Goal: Task Accomplishment & Management: Use online tool/utility

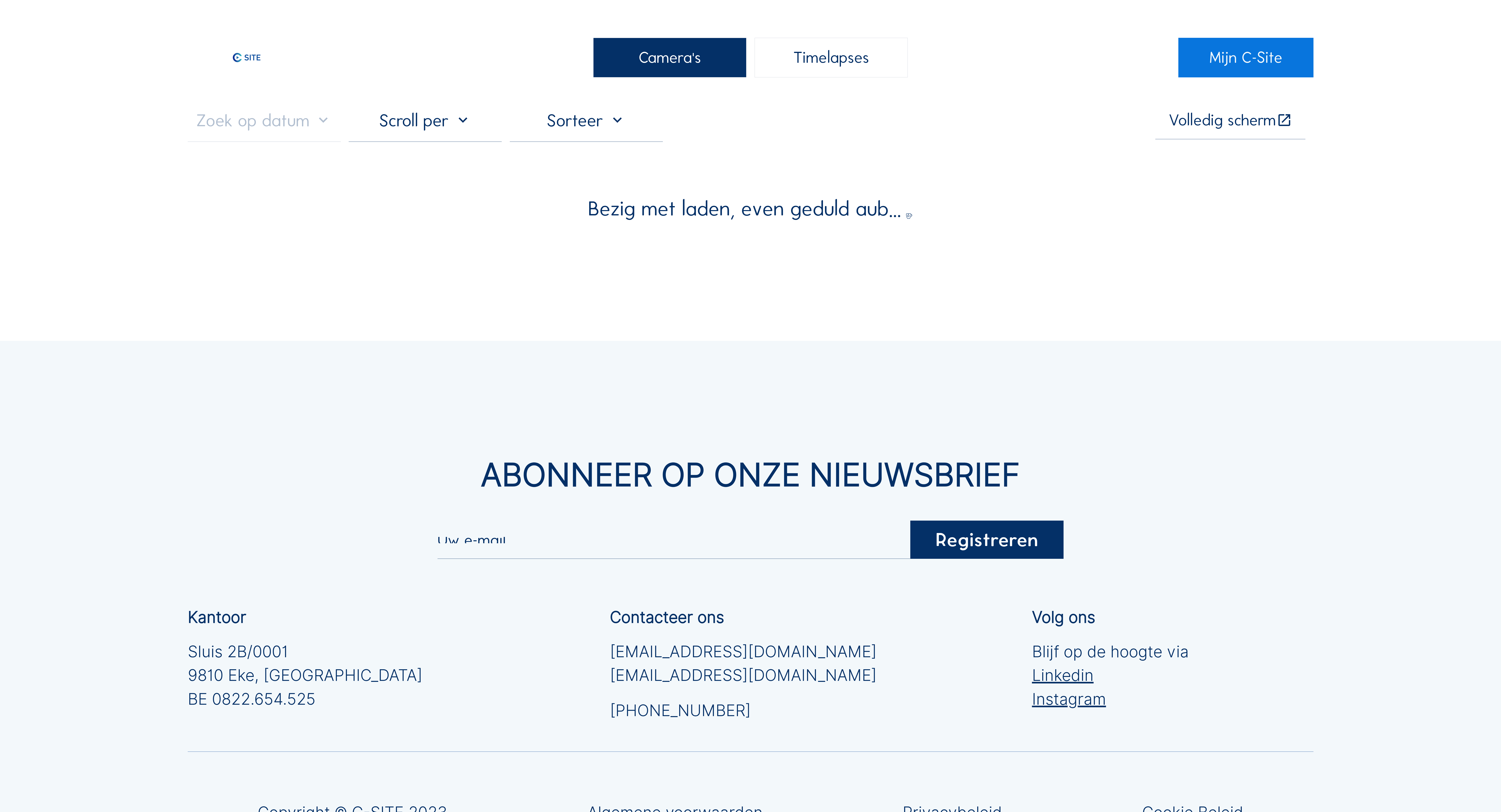
click at [327, 224] on div "Camera's Timelapses Mijn C-Site Volledig scherm Bezig met laden, even geduld au…" at bounding box center [750, 491] width 1501 height 983
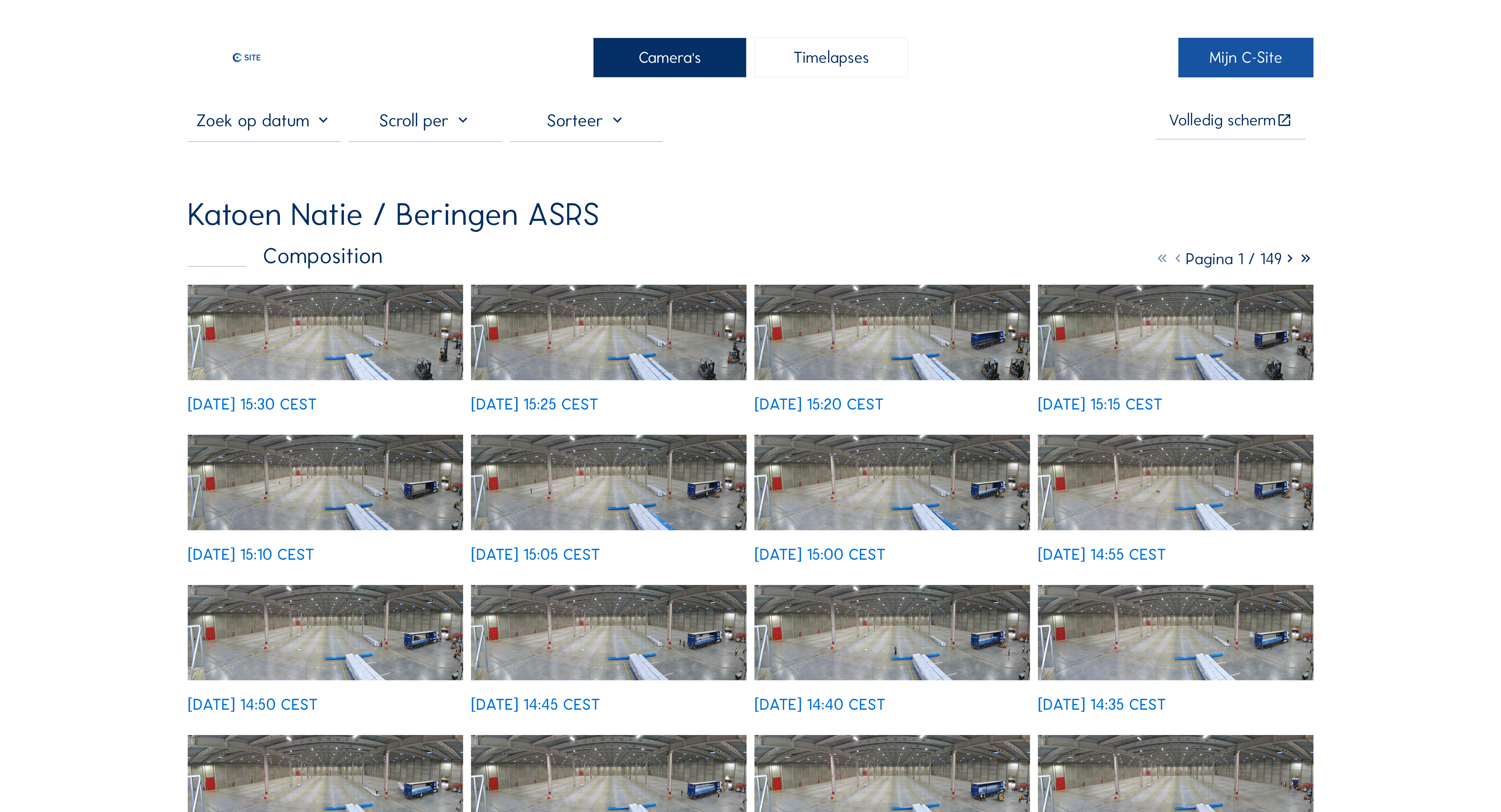
click at [1256, 58] on link "Mijn C-Site" at bounding box center [1246, 57] width 135 height 39
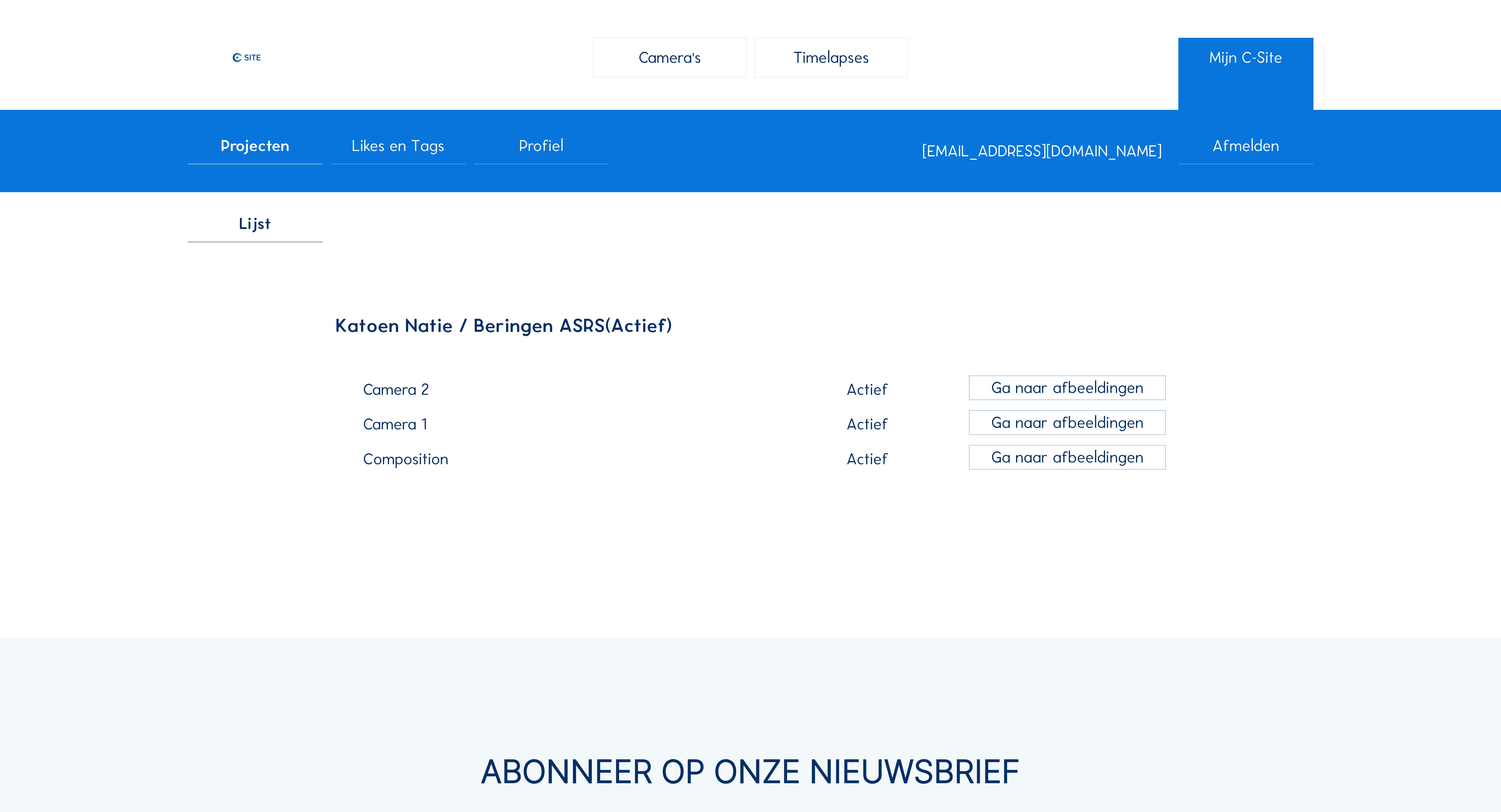
click at [282, 150] on span "Projecten" at bounding box center [255, 146] width 69 height 16
click at [676, 72] on div "Camera's" at bounding box center [669, 57] width 153 height 39
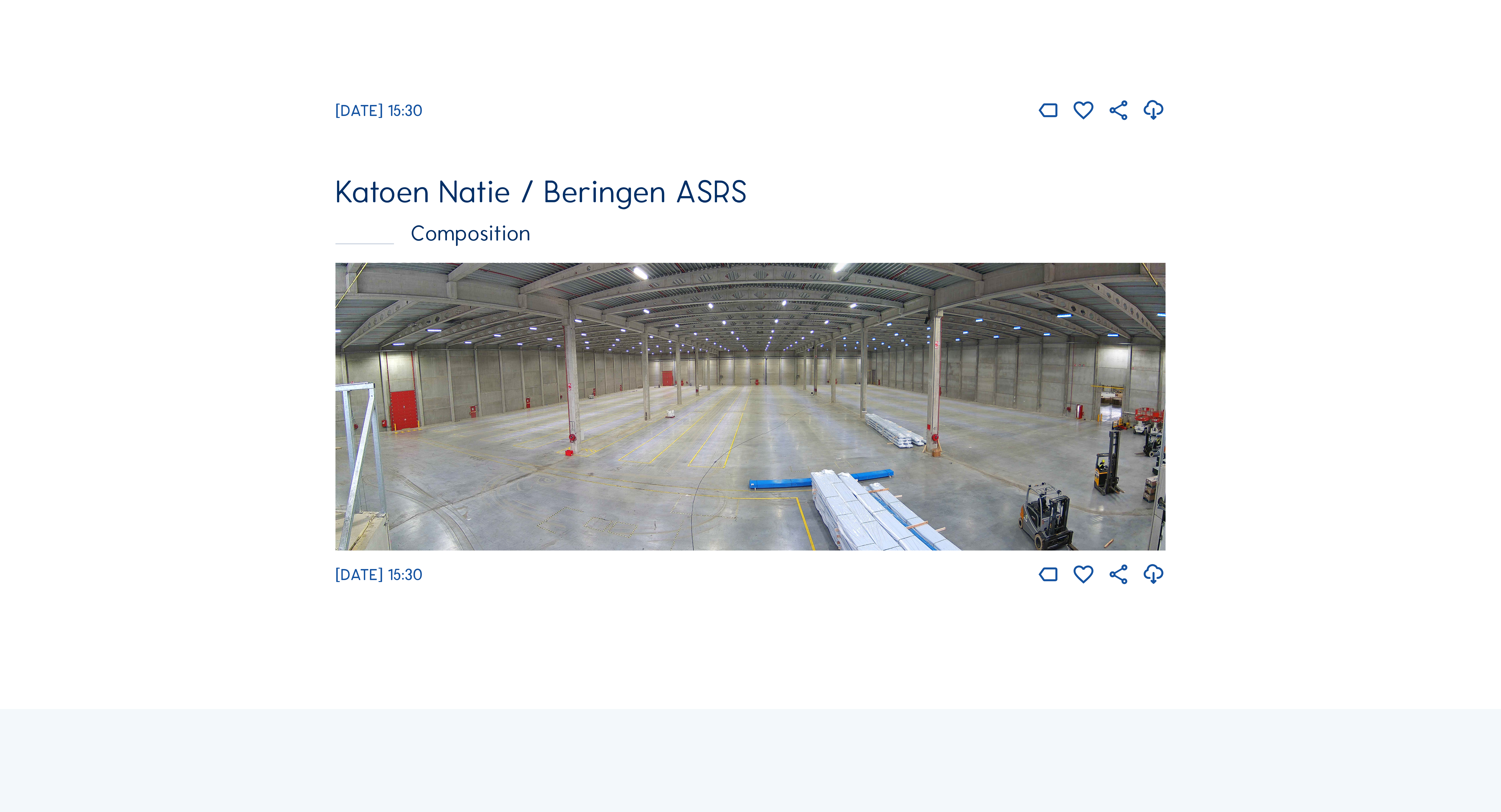
scroll to position [1261, 0]
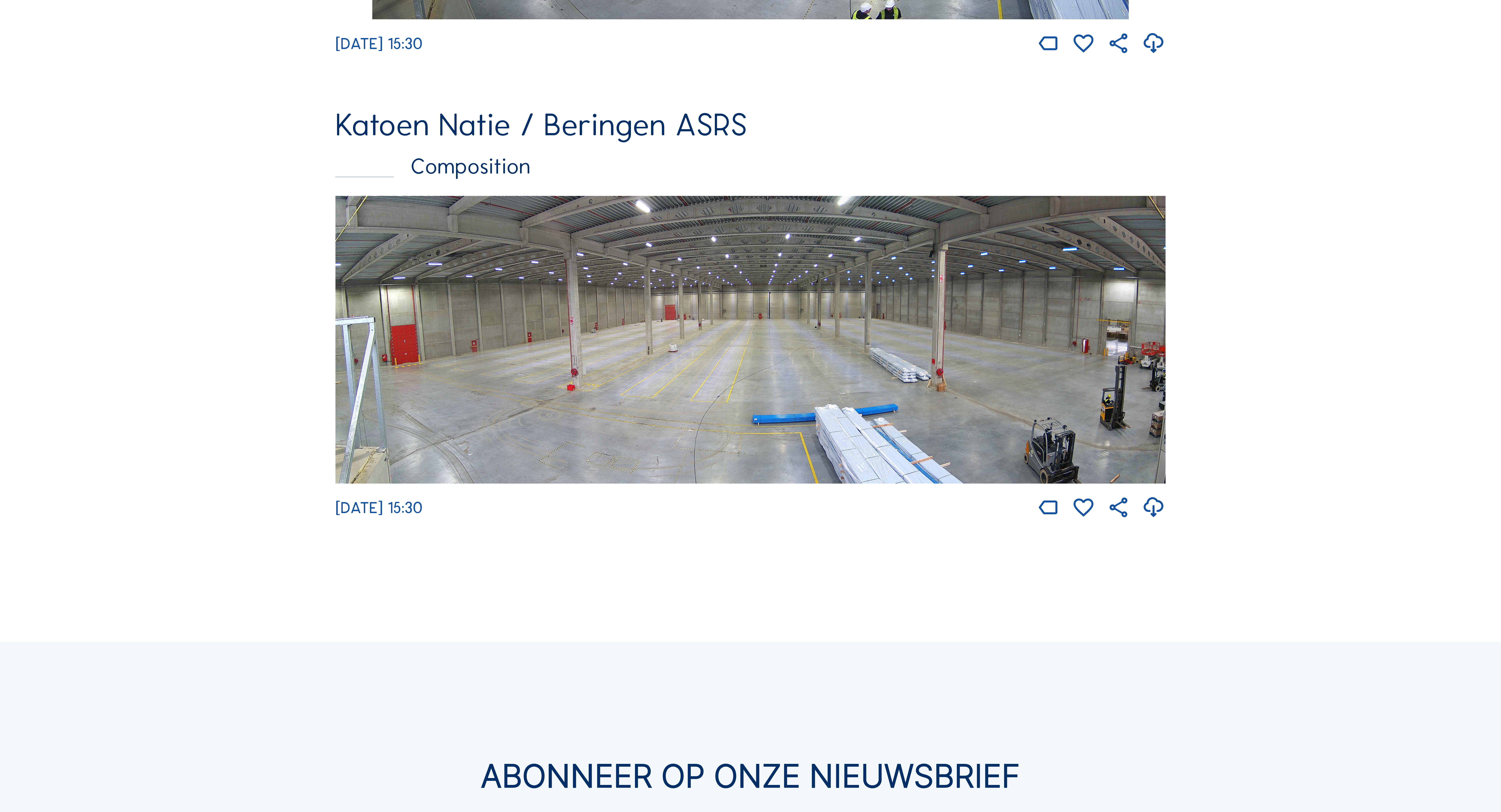
click at [883, 440] on img at bounding box center [750, 340] width 830 height 288
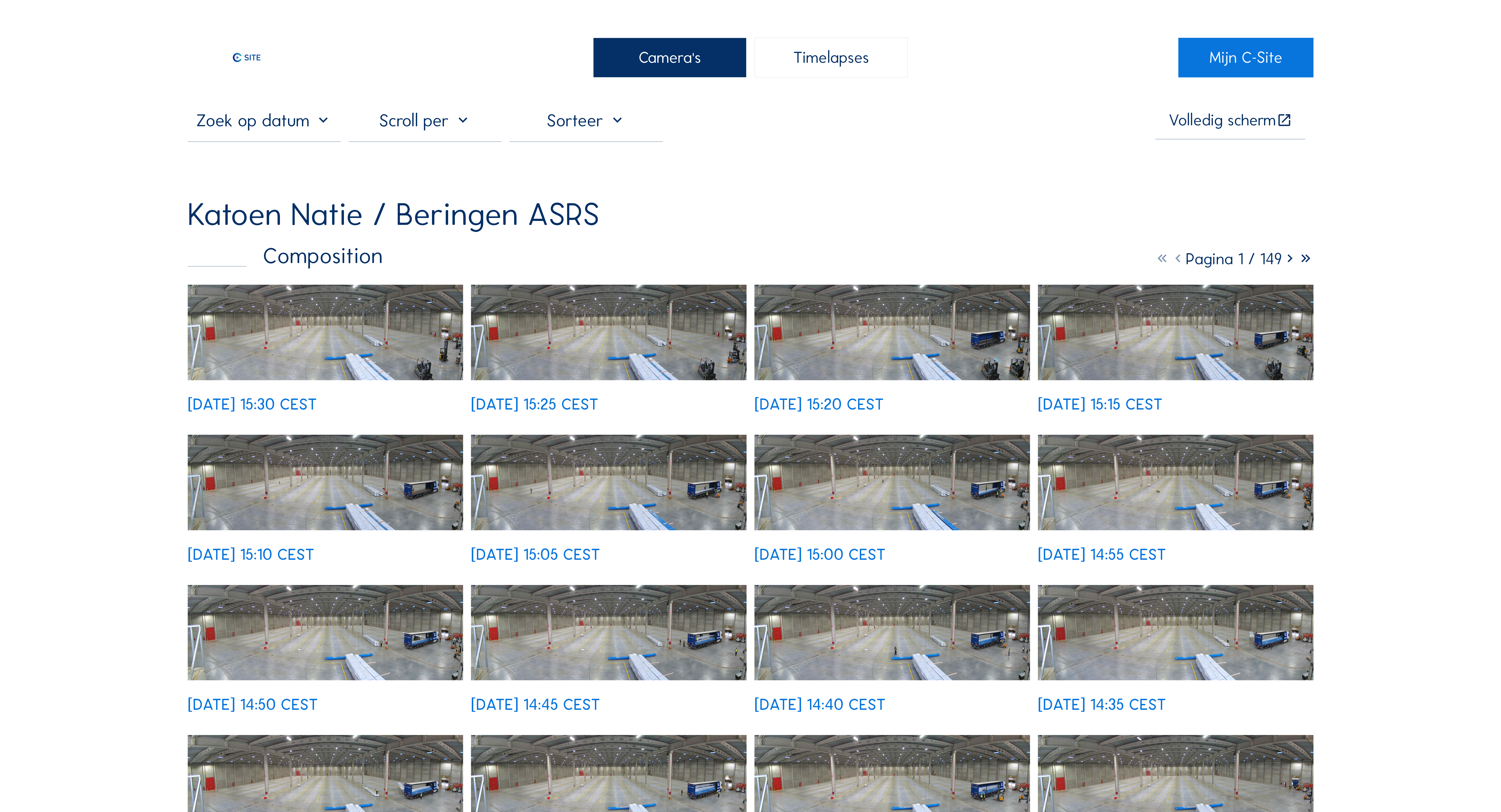
click at [341, 376] on img at bounding box center [325, 332] width 275 height 96
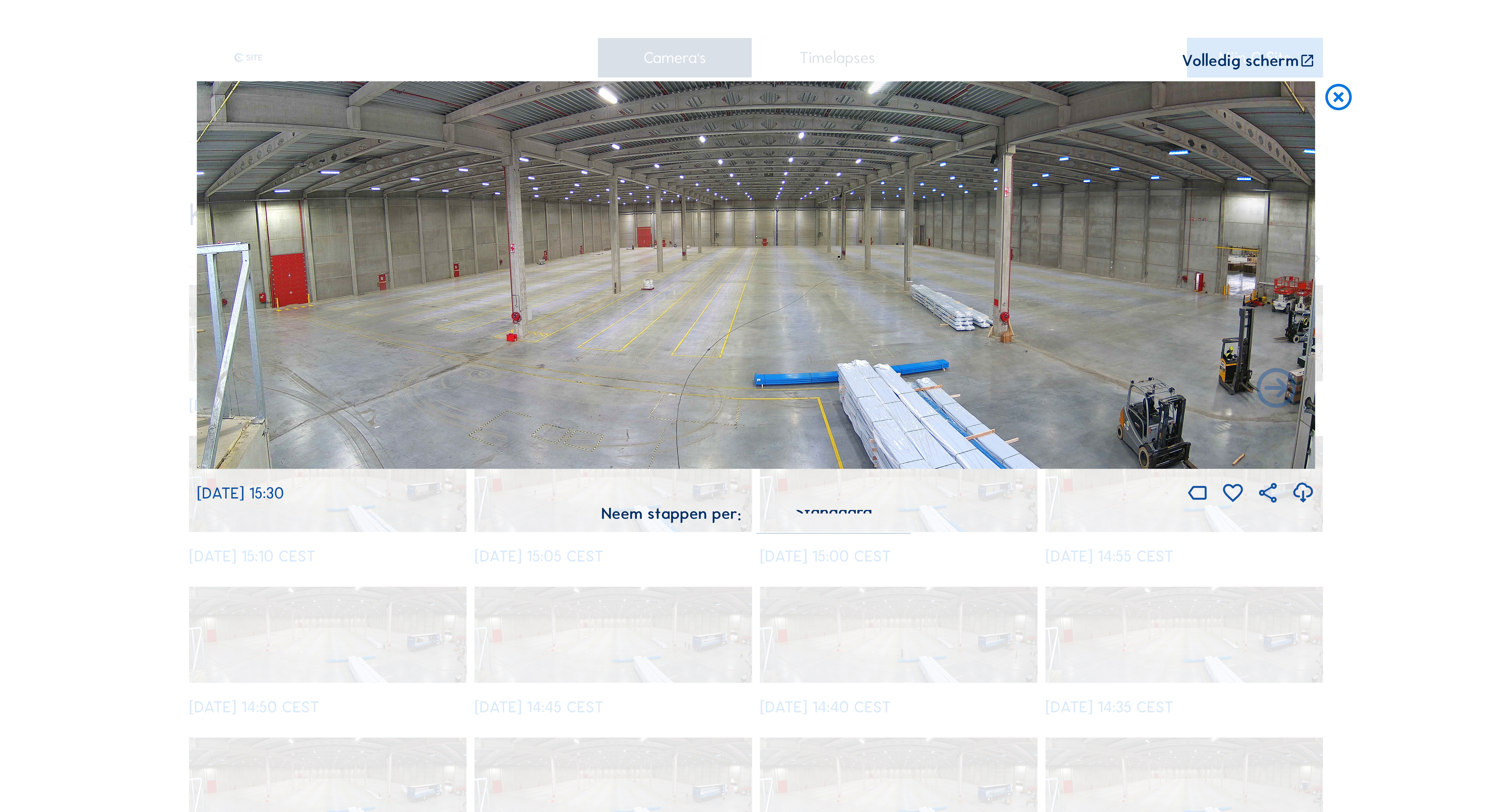
click at [1449, 395] on div "Scroll om door de tijd te reizen | Druk op de 'Alt'-knop + scroll om te Zoomen …" at bounding box center [756, 406] width 1512 height 812
click at [781, 370] on img at bounding box center [755, 275] width 1118 height 388
click at [1293, 500] on icon at bounding box center [1303, 493] width 24 height 29
click at [1351, 106] on icon at bounding box center [1338, 98] width 32 height 33
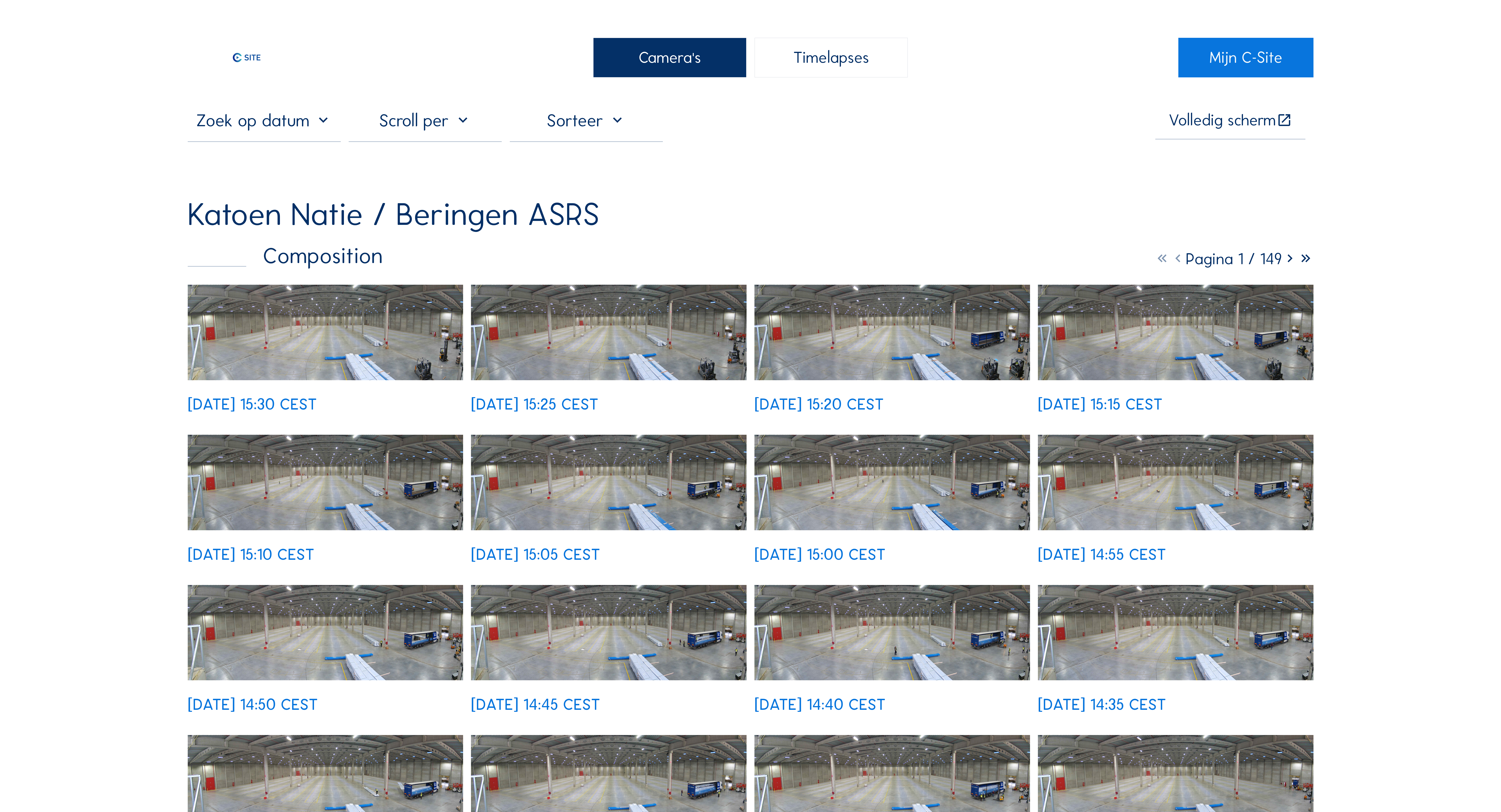
click at [870, 74] on div "Timelapses" at bounding box center [831, 57] width 153 height 39
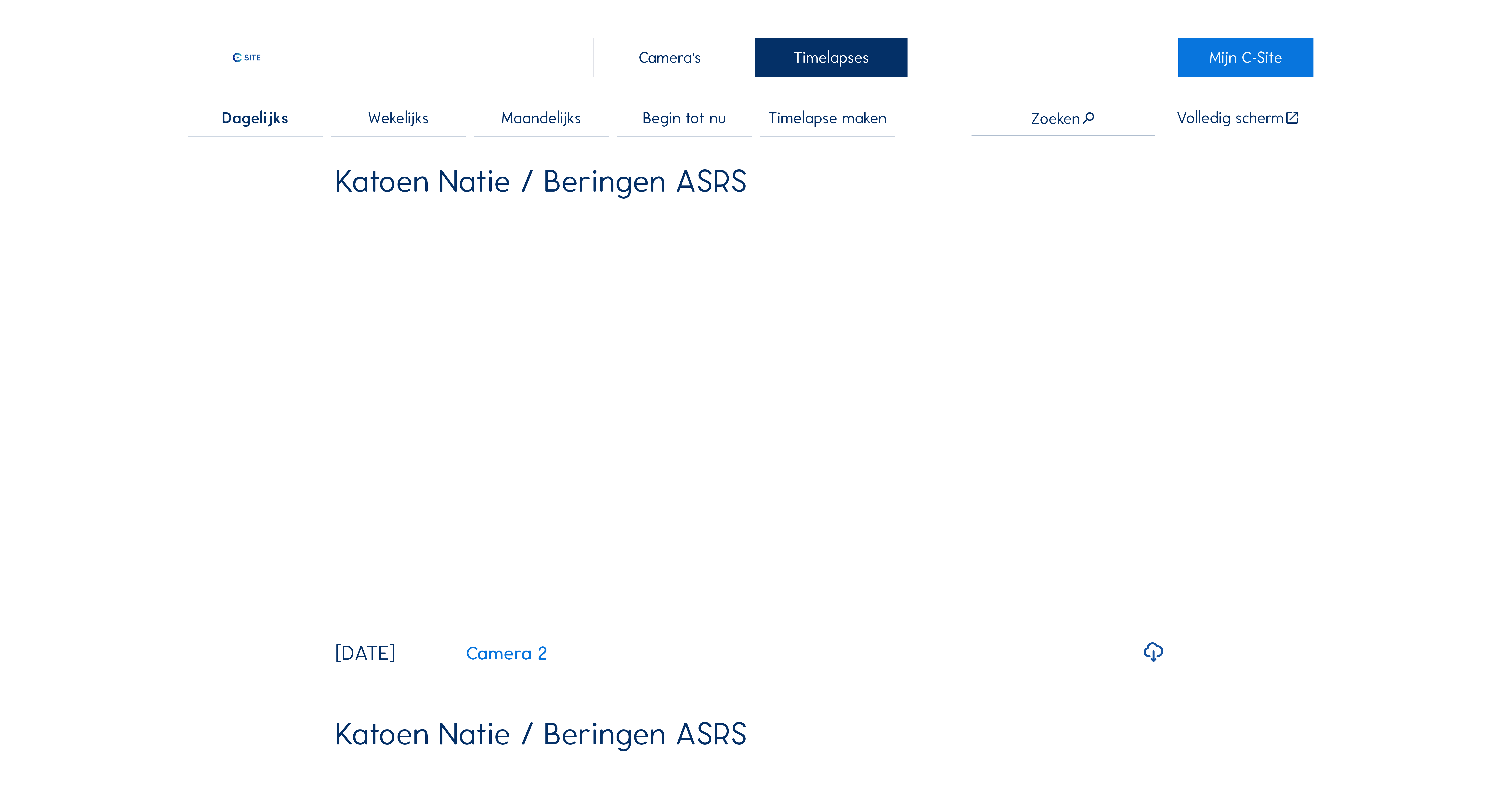
click at [846, 123] on span "Timelapse maken" at bounding box center [827, 117] width 119 height 16
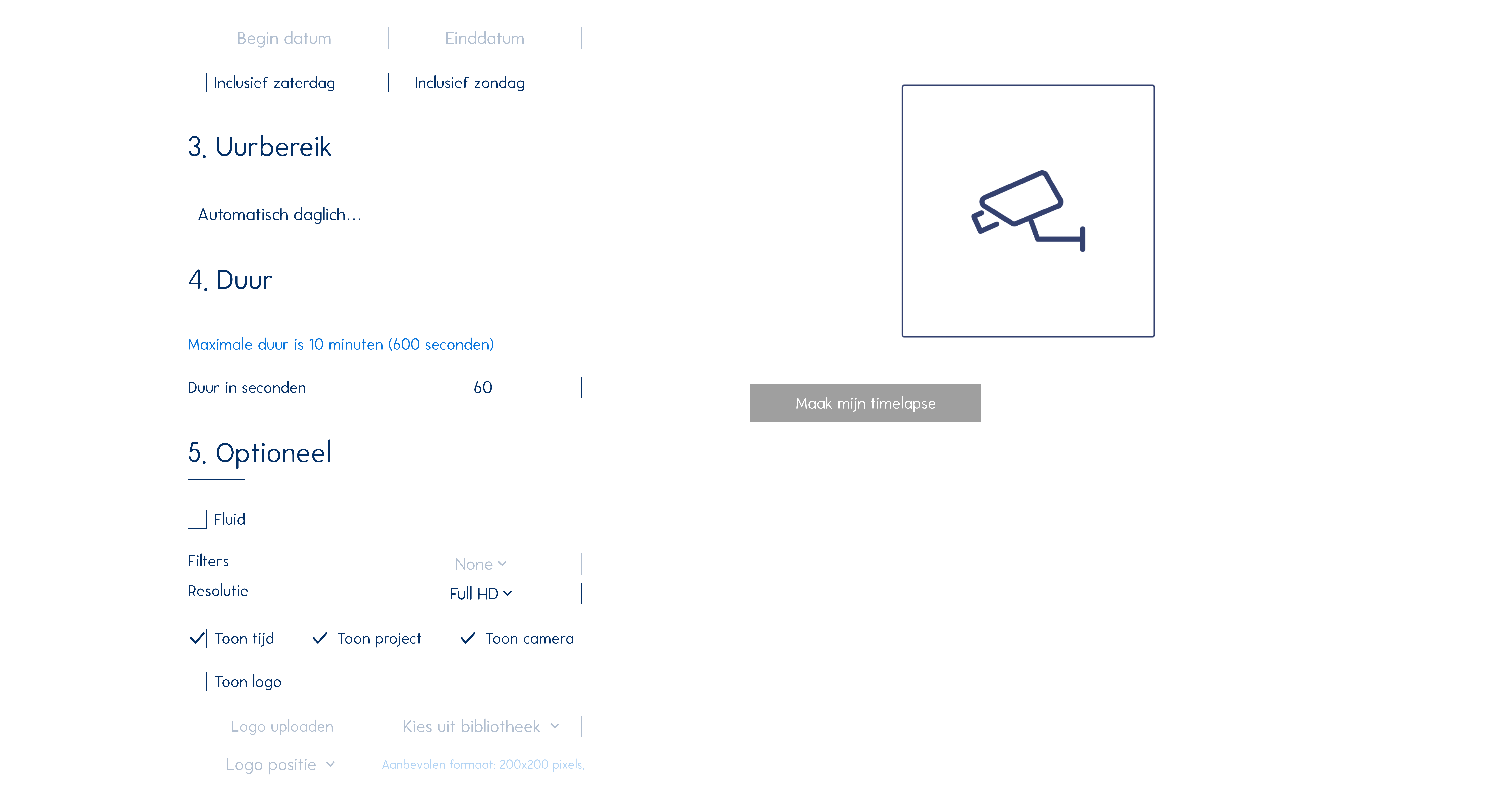
scroll to position [473, 0]
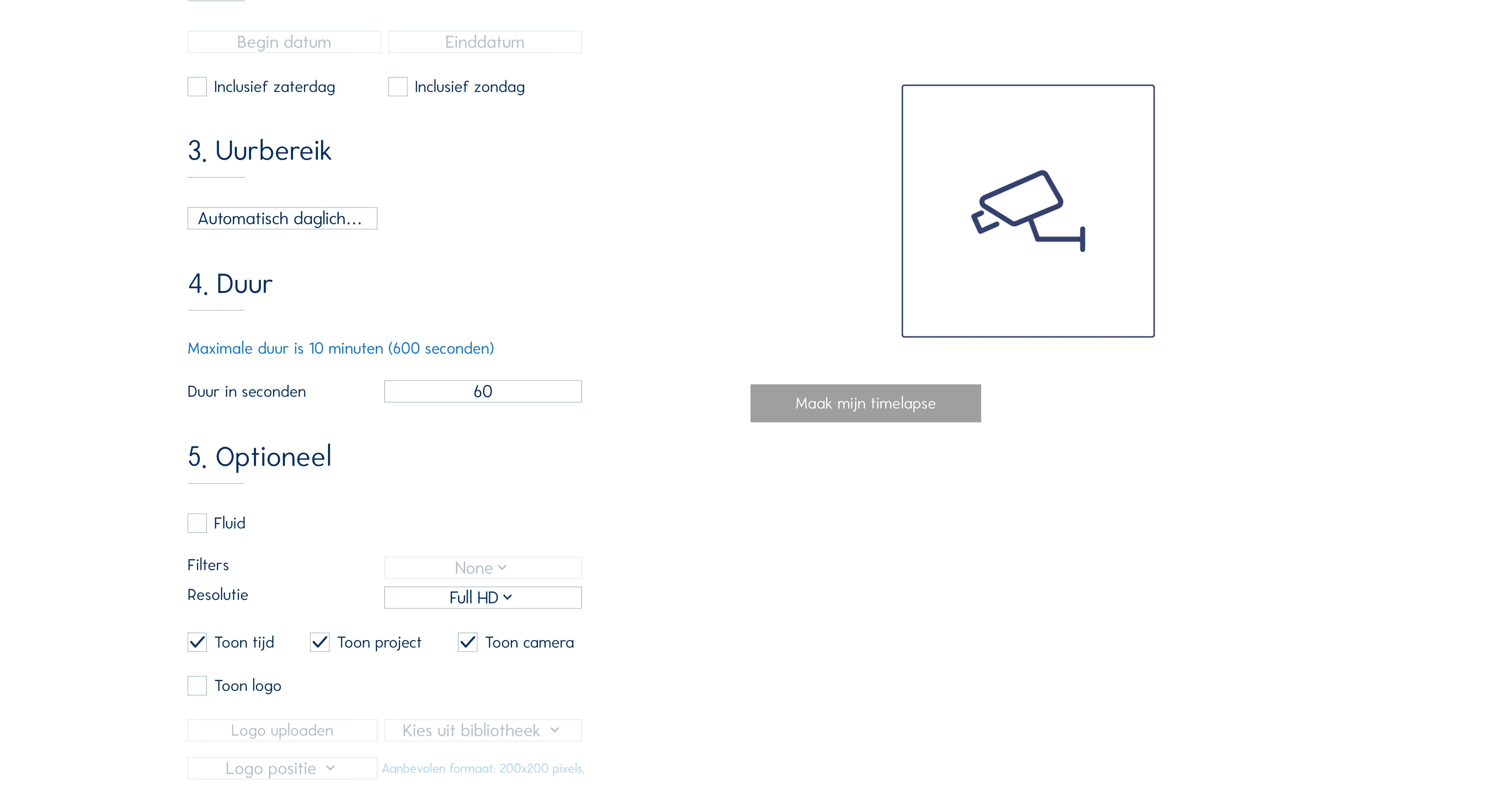
click at [286, 231] on div "Automatisch daglicht" at bounding box center [282, 218] width 170 height 26
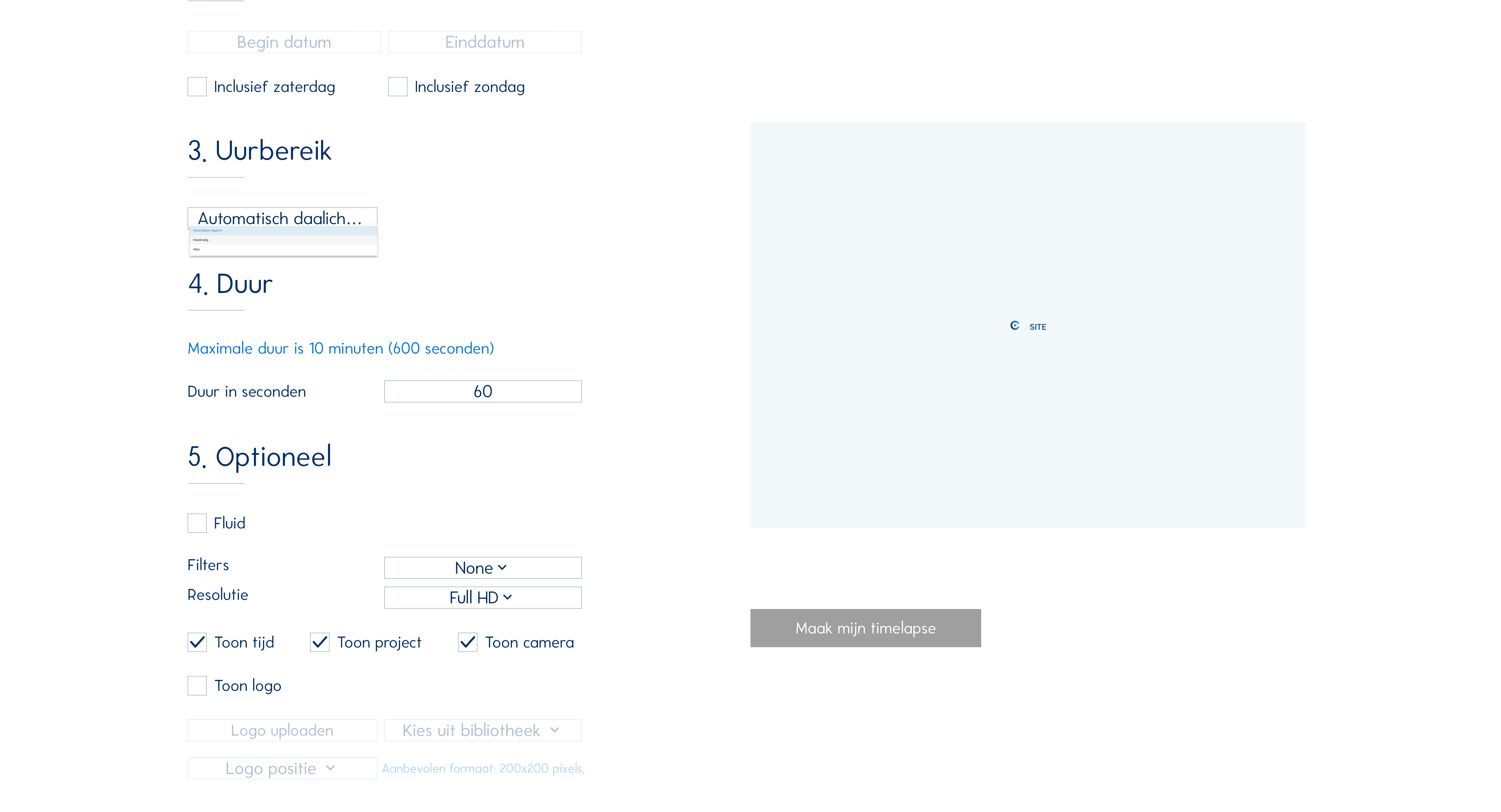
type input "13/10/2025 15:30"
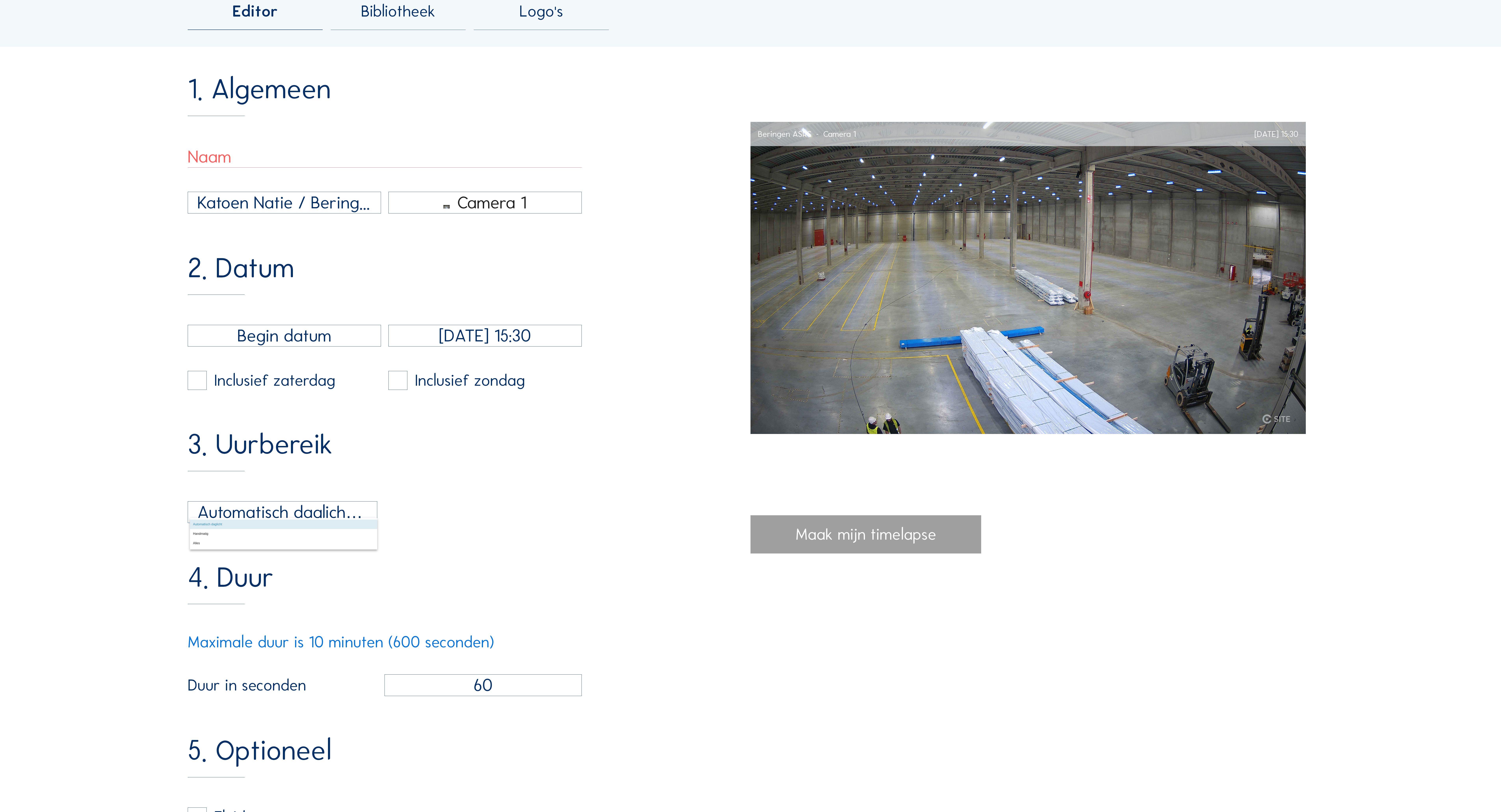
scroll to position [157, 0]
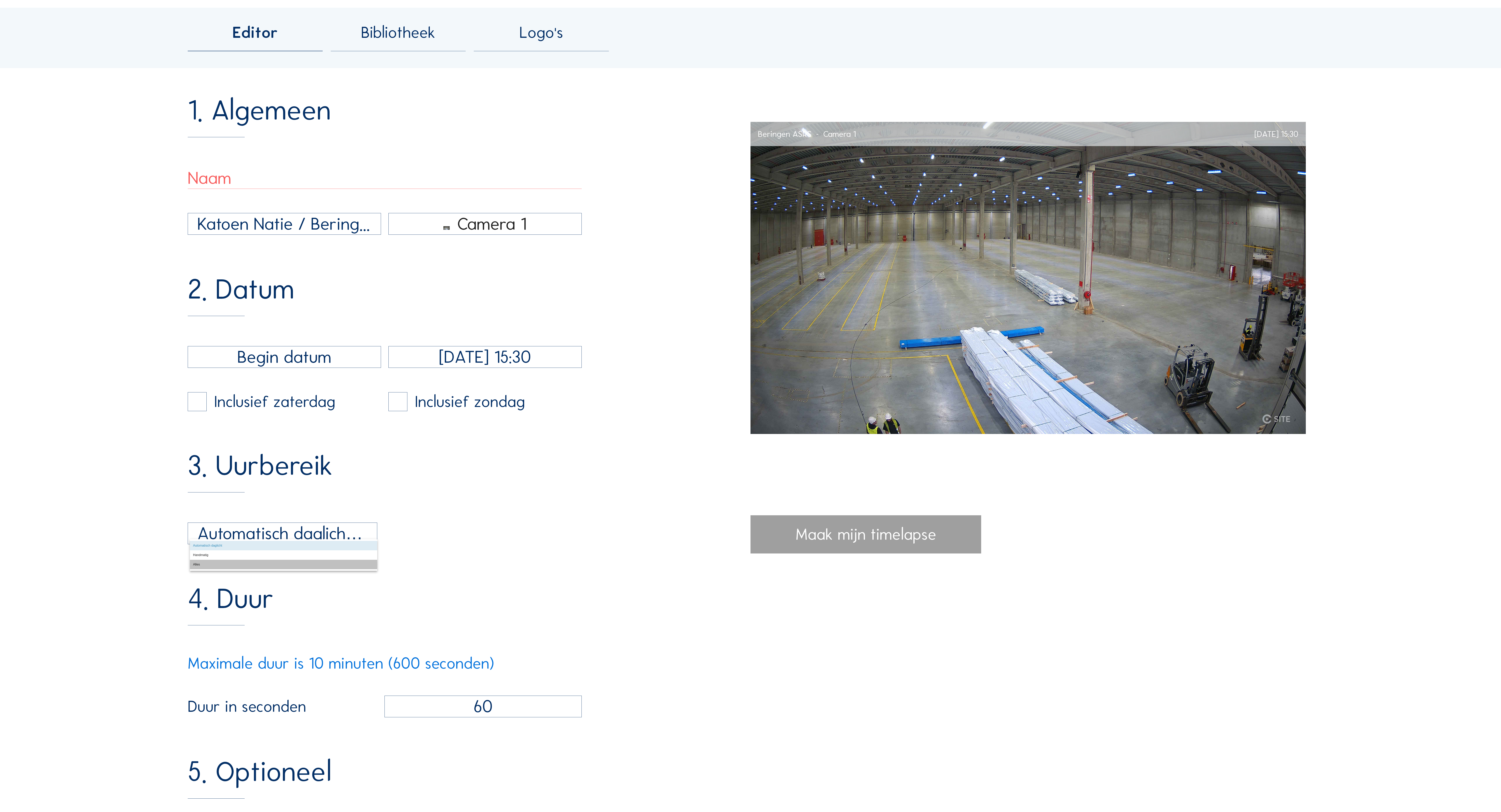
click at [201, 567] on div "Alles" at bounding box center [284, 564] width 181 height 4
click at [338, 544] on div "Alles" at bounding box center [282, 534] width 189 height 21
click at [252, 568] on div "Alles" at bounding box center [284, 564] width 181 height 8
drag, startPoint x: 560, startPoint y: 570, endPoint x: 588, endPoint y: 604, distance: 44.0
click at [560, 572] on div "1. Algemeen Katoen Natie / Beringen ASRS Camera 1 2. Datum 13/10/2025 15:30 Inc…" at bounding box center [469, 595] width 563 height 998
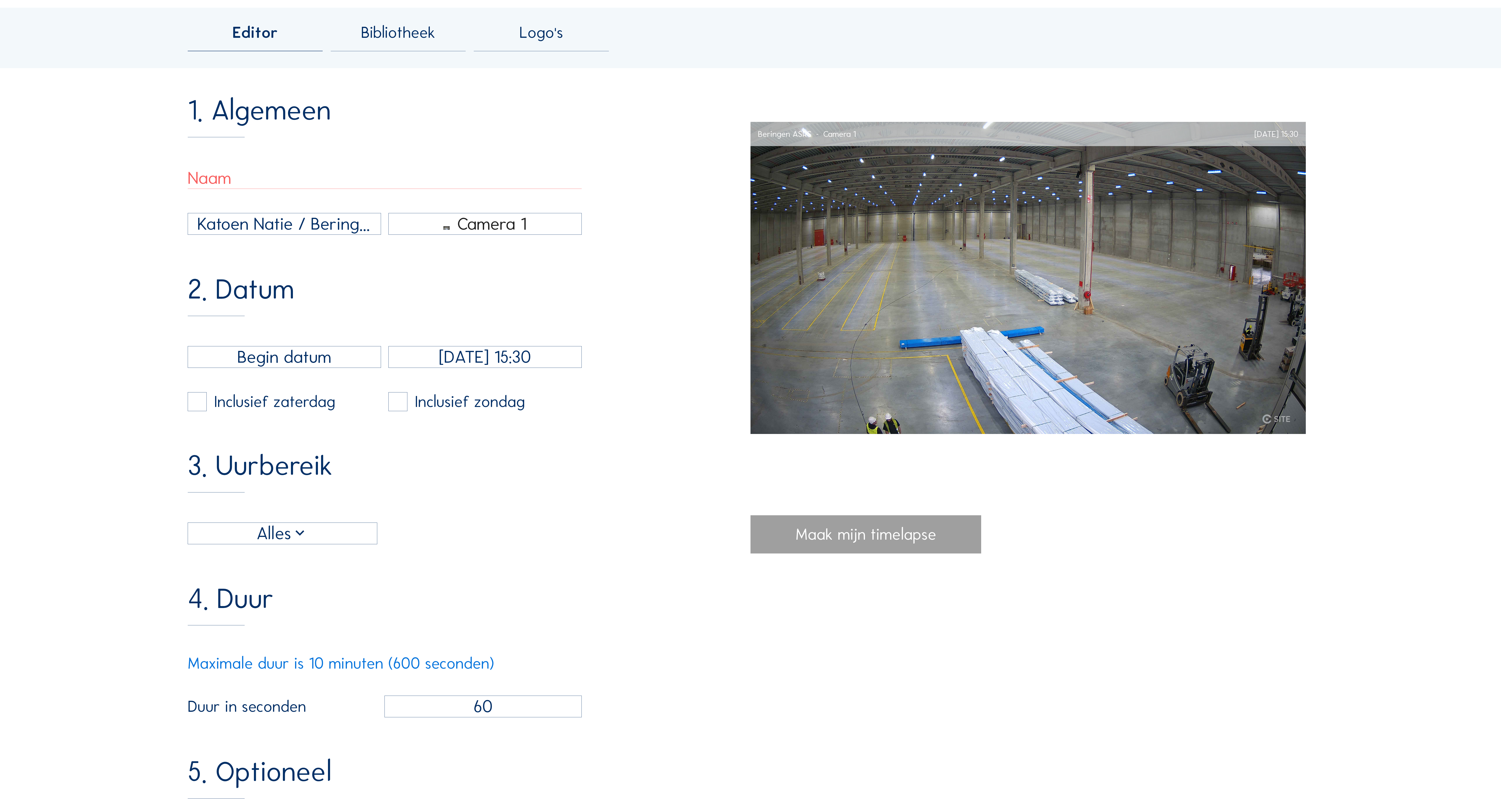
click at [588, 604] on div "1. Algemeen Katoen Natie / Beringen ASRS Camera 1 2. Datum 13/10/2025 15:30 Inc…" at bounding box center [469, 595] width 563 height 998
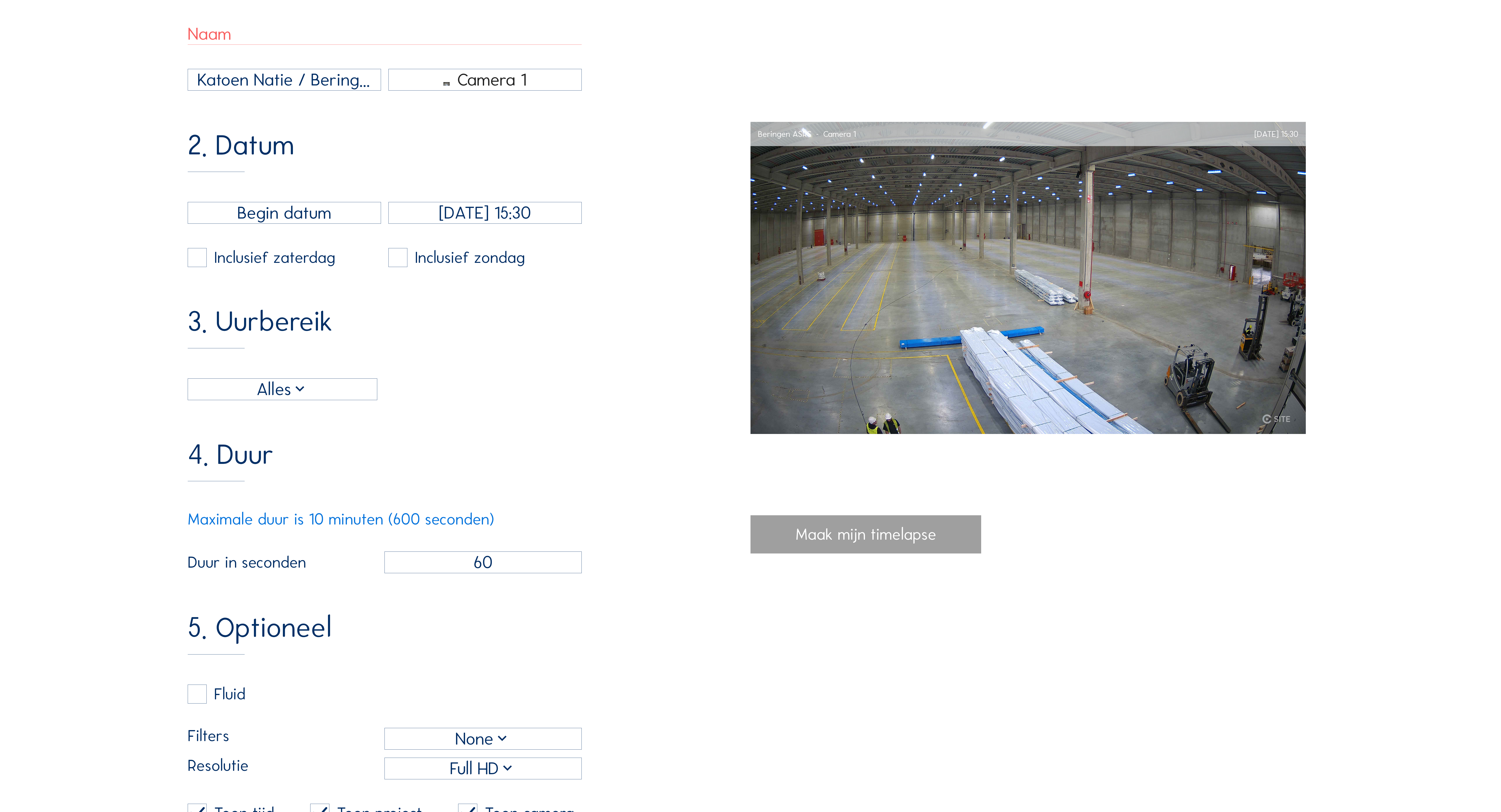
scroll to position [315, 0]
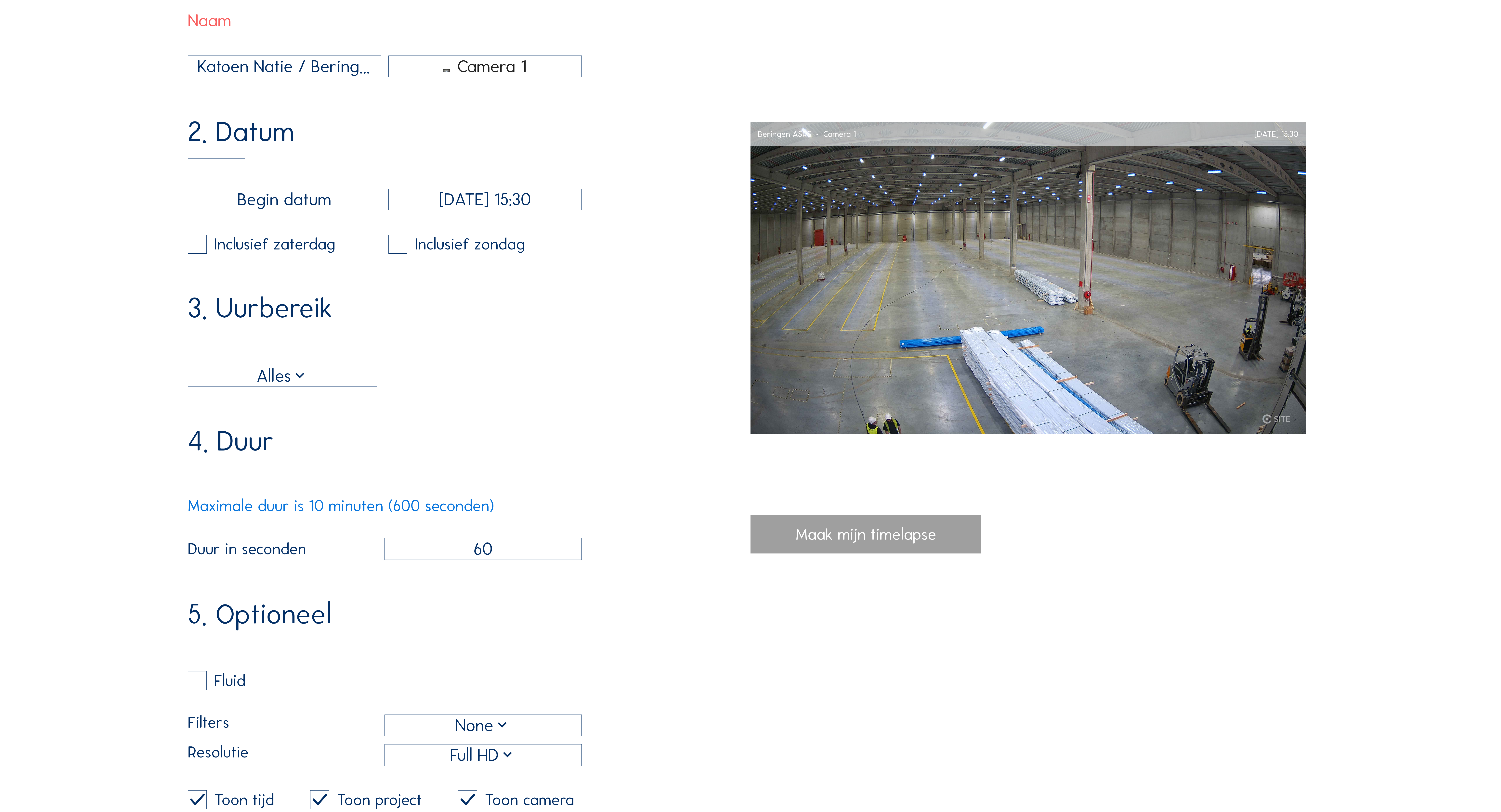
click at [541, 560] on input "60" at bounding box center [483, 549] width 197 height 22
click at [611, 483] on div "4. Duur Maximale duur is 10 minuten (600 seconden) Duur in seconden 60" at bounding box center [469, 494] width 563 height 133
click at [639, 526] on div "4. Duur Maximale duur is 10 minuten (600 seconden) Duur in seconden 60" at bounding box center [469, 494] width 563 height 133
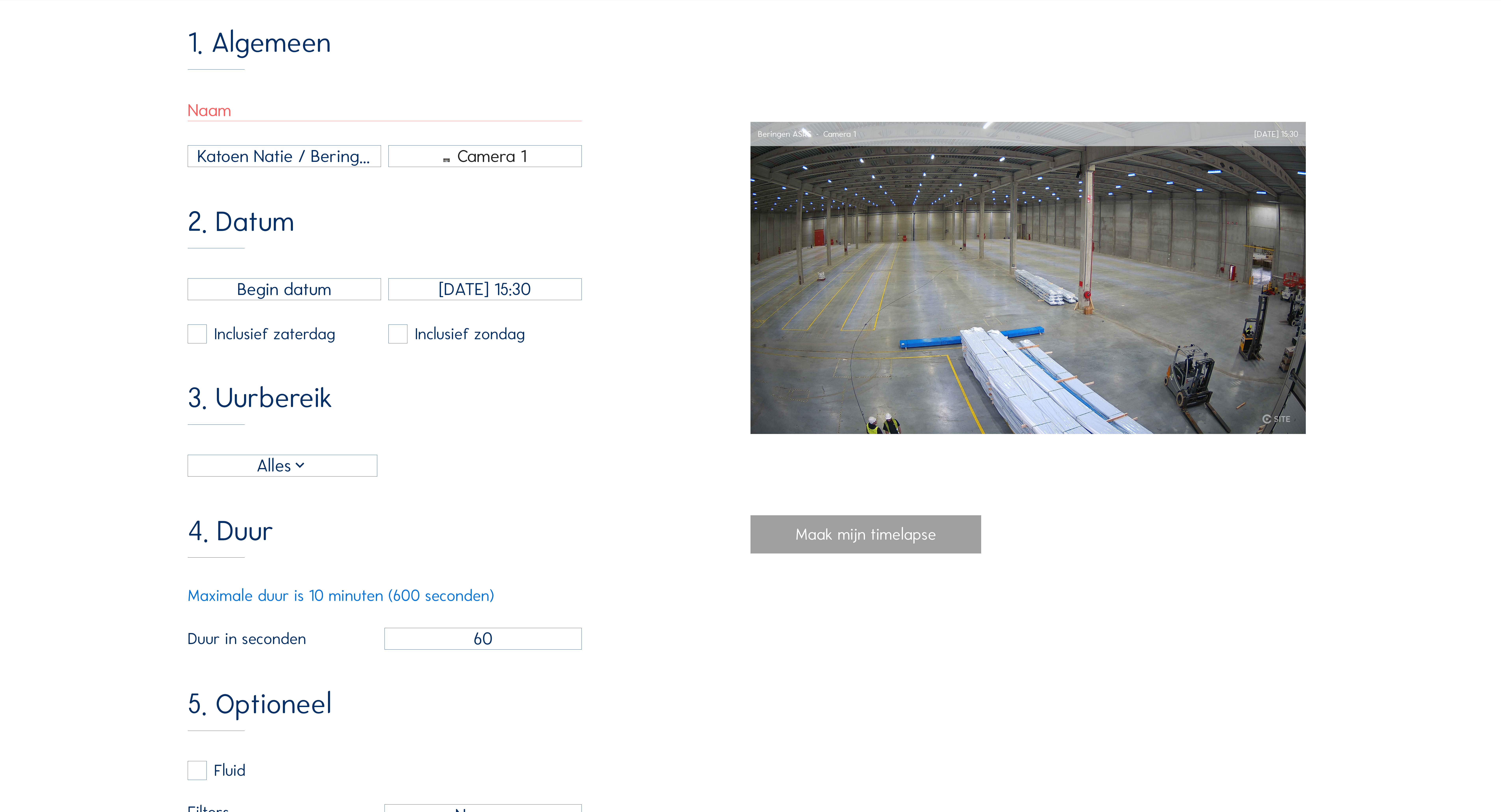
scroll to position [157, 0]
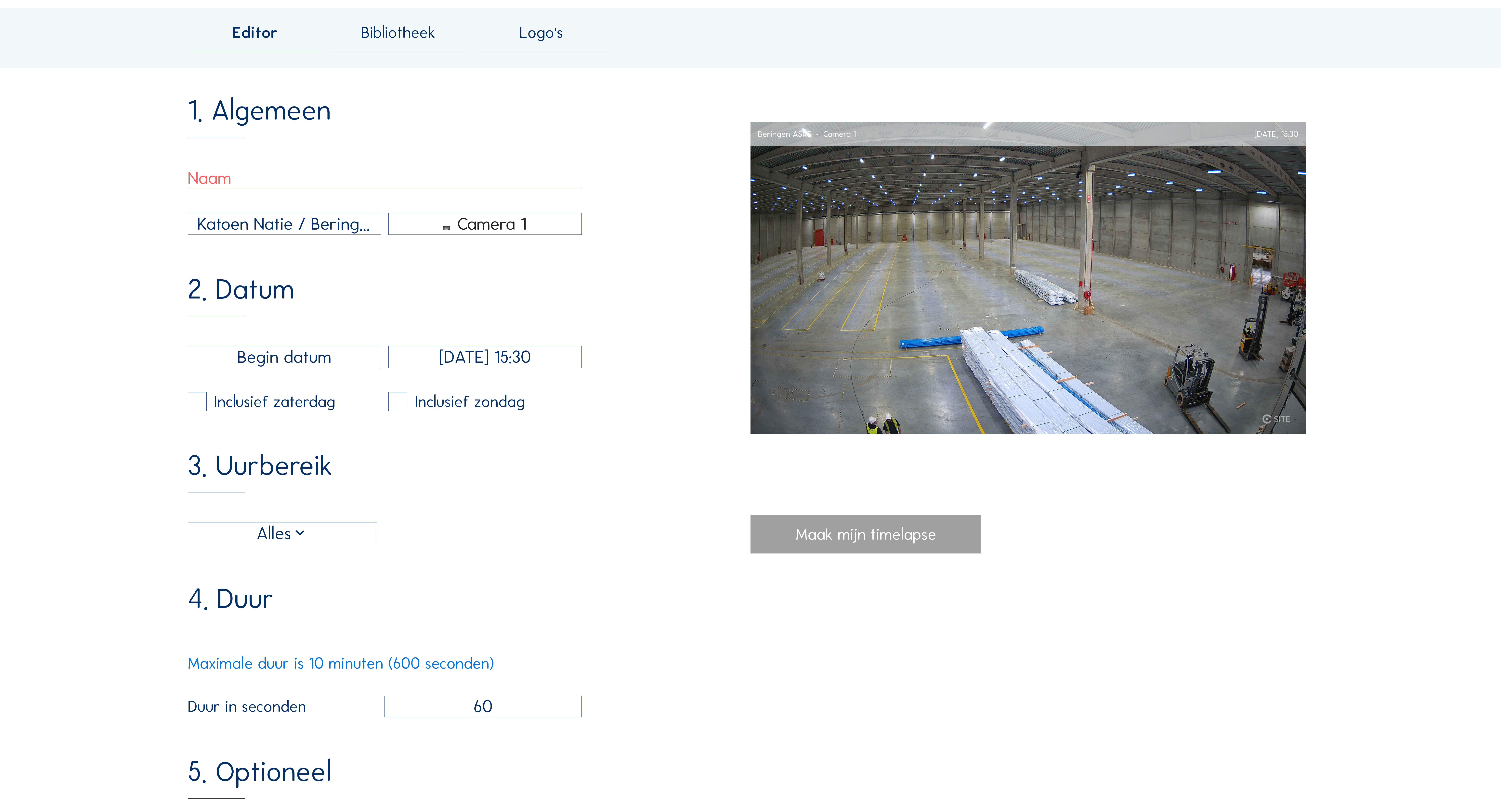
click at [339, 368] on input "text" at bounding box center [284, 357] width 193 height 22
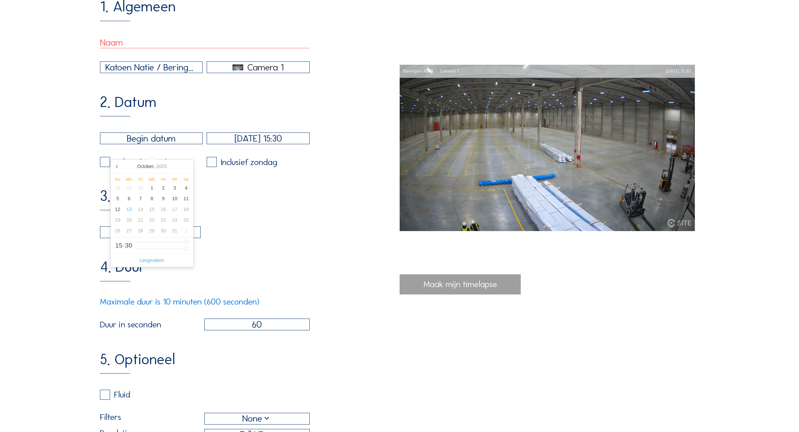
scroll to position [132, 0]
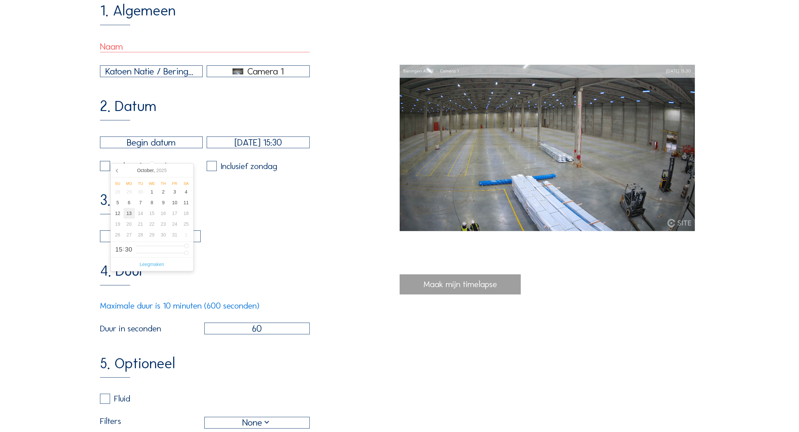
click at [128, 216] on div "13" at bounding box center [128, 213] width 11 height 11
type input "13/10/2025 15:30"
click at [334, 187] on div "1. Algemeen Katoen Natie / Beringen ASRS Camera 1 2. Datum 13/10/2025 15:30 13/…" at bounding box center [250, 269] width 300 height 532
type input "0"
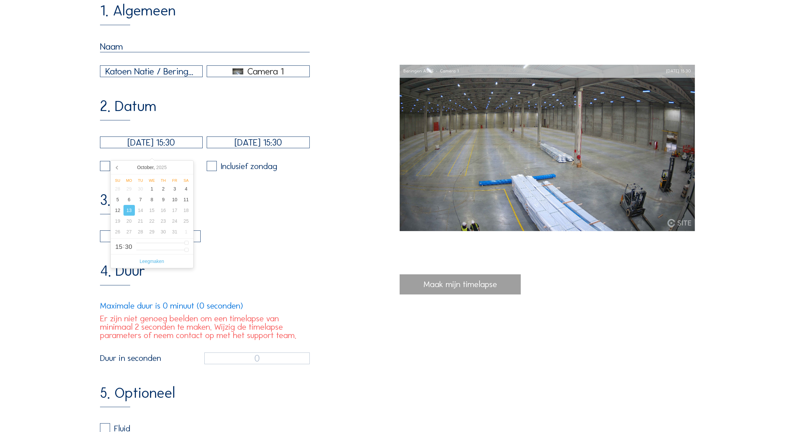
drag, startPoint x: 168, startPoint y: 150, endPoint x: 205, endPoint y: 149, distance: 36.9
click at [205, 148] on div "13/10/2025 15:30 13/10/2025 15:30" at bounding box center [205, 143] width 210 height 12
click at [116, 213] on div "12" at bounding box center [117, 210] width 11 height 11
type input "12/10/2025 15:30"
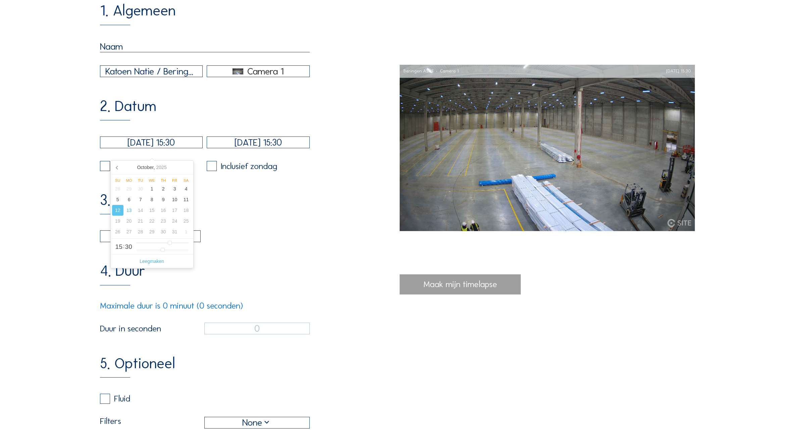
type input "4"
click at [368, 209] on div "3. Uurbereik Alles 06:00 Van 18:00 Tot" at bounding box center [250, 217] width 300 height 49
click at [139, 170] on div "Inclusief zaterdag" at bounding box center [145, 166] width 62 height 8
click at [110, 171] on label at bounding box center [105, 166] width 10 height 10
click at [104, 168] on input "checkbox" at bounding box center [102, 166] width 4 height 4
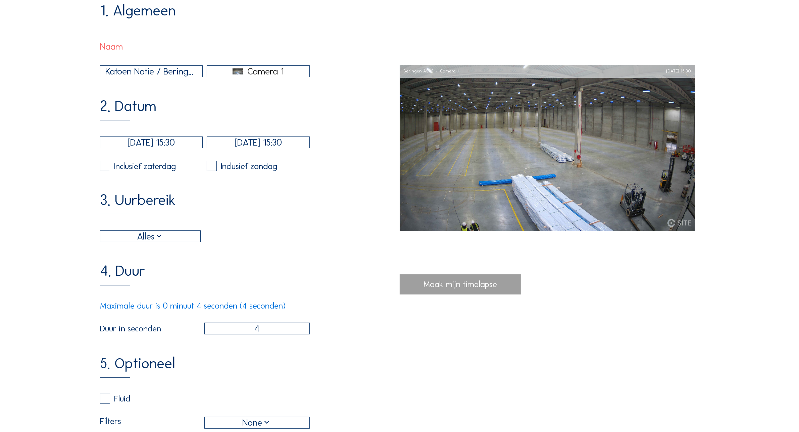
checkbox input "true"
click at [217, 171] on label at bounding box center [212, 166] width 10 height 10
click at [211, 168] on input "checkbox" at bounding box center [209, 166] width 4 height 4
checkbox input "true"
click at [115, 148] on input "12/10/2025 15:30" at bounding box center [151, 143] width 103 height 12
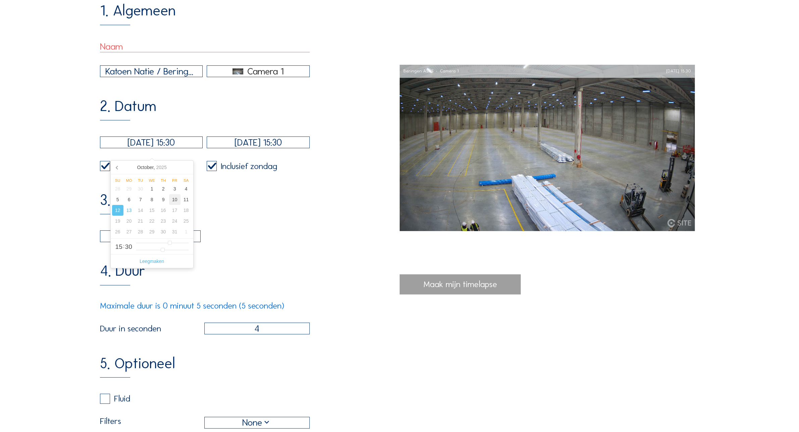
click at [173, 202] on div "10" at bounding box center [174, 199] width 11 height 11
click at [165, 201] on div "9" at bounding box center [163, 199] width 11 height 11
click at [321, 184] on div "1. Algemeen Katoen Natie / Beringen ASRS Camera 1 2. Datum 09/10/2025 15:30 13/…" at bounding box center [250, 269] width 300 height 532
click at [344, 202] on div "3. Uurbereik Alles 06:00 Van 18:00 Tot" at bounding box center [250, 217] width 300 height 49
click at [175, 78] on div "Katoen Natie / Beringen ASRS" at bounding box center [151, 71] width 92 height 14
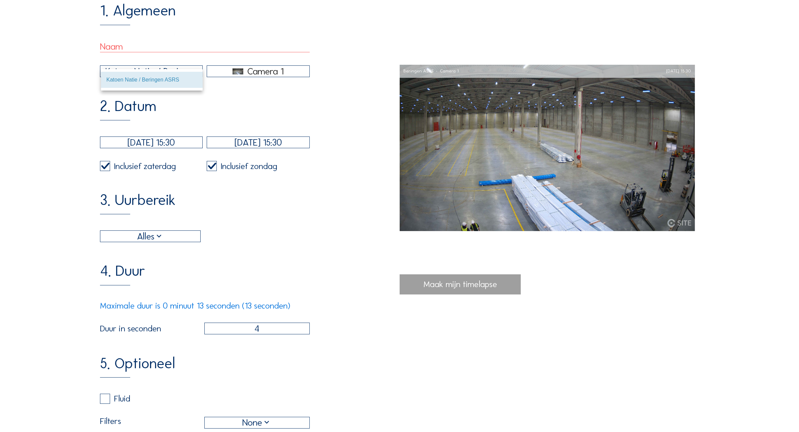
click at [184, 79] on div "Katoen Natie / Beringen ASRS" at bounding box center [151, 79] width 91 height 6
click at [261, 74] on div "Camera 1" at bounding box center [265, 71] width 36 height 6
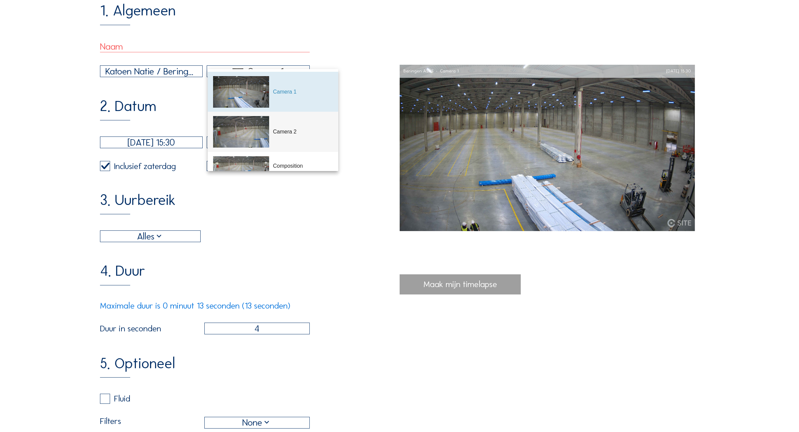
scroll to position [12, 0]
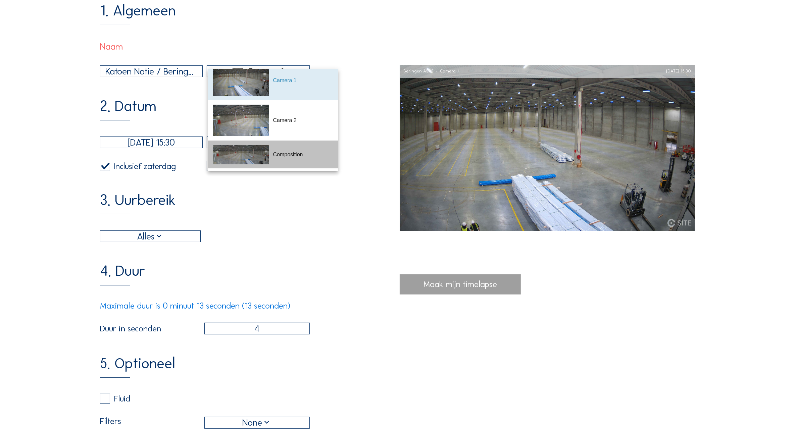
click at [302, 149] on div "Composition" at bounding box center [273, 155] width 120 height 28
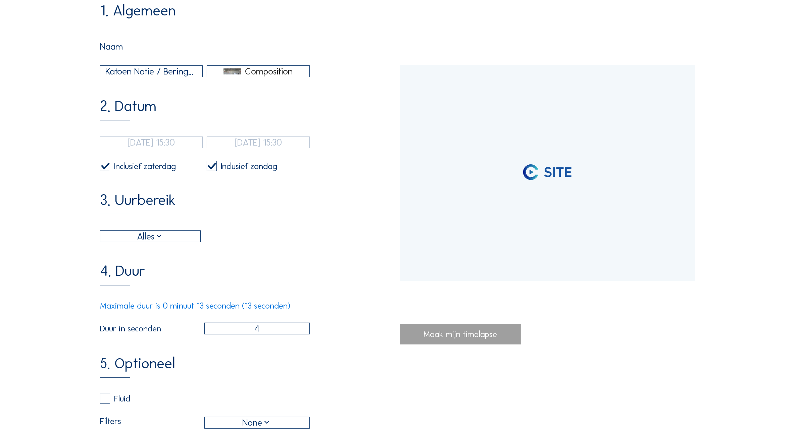
type input "23/09/2025 11:35"
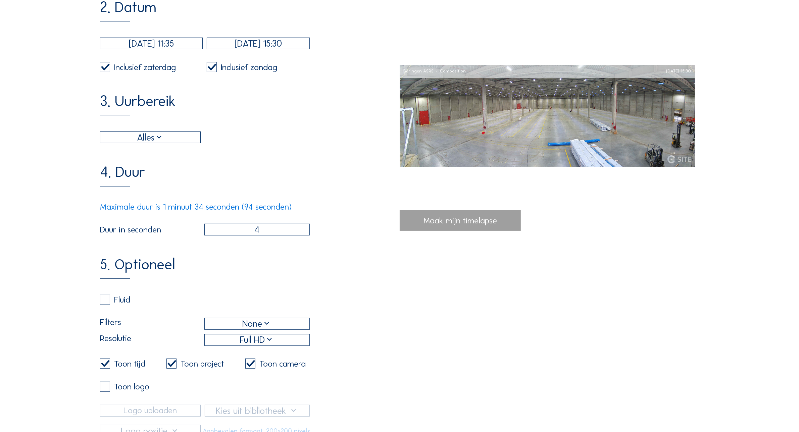
scroll to position [258, 0]
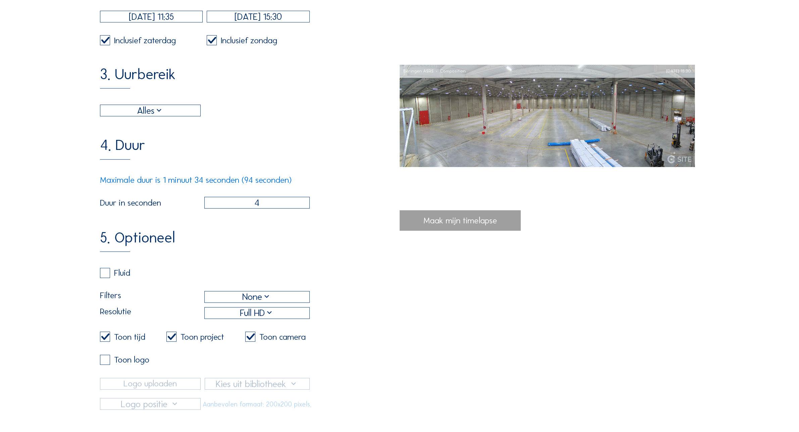
click at [274, 209] on input "4" at bounding box center [256, 203] width 105 height 12
type input "1"
click at [289, 209] on input "60" at bounding box center [256, 203] width 105 height 12
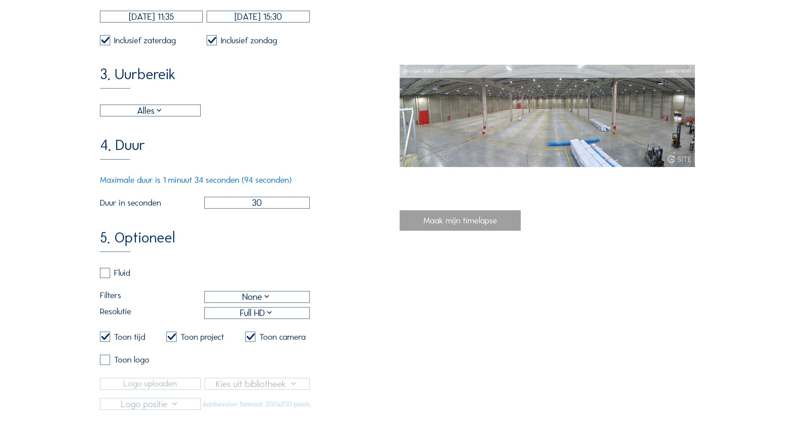
type input "30"
click at [310, 257] on div "5. Optioneel Fluid Filters None Resolutie Full HD Toon tijd Toon project Toon c…" at bounding box center [250, 320] width 300 height 180
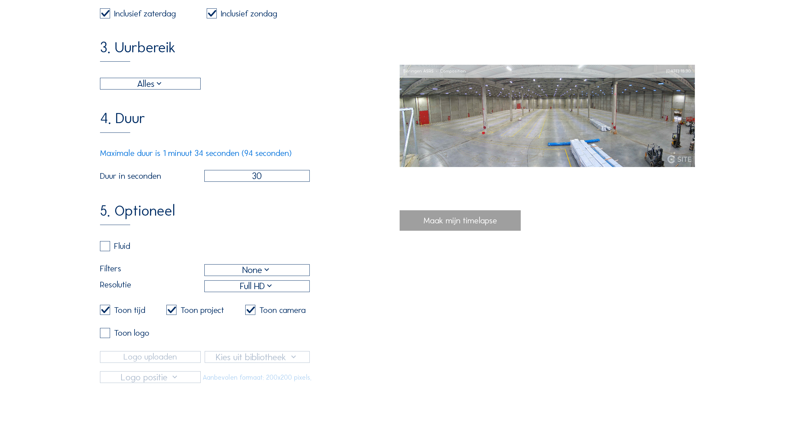
scroll to position [300, 0]
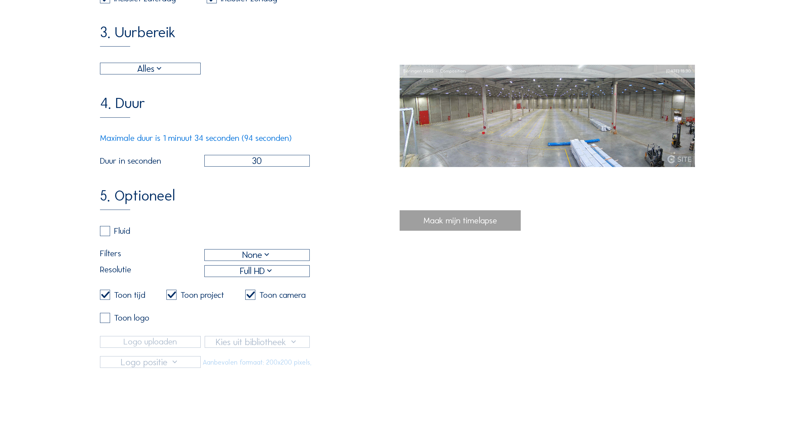
click at [264, 262] on div "None" at bounding box center [256, 255] width 29 height 14
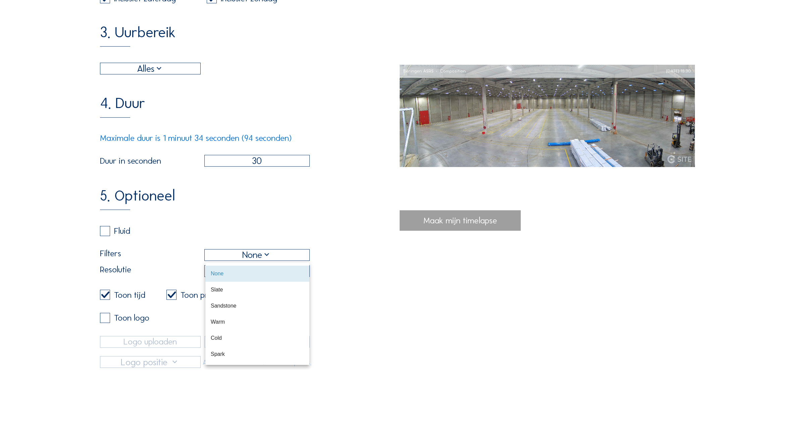
click at [306, 237] on div "5. Optioneel Fluid Filters None Resolutie Full HD Toon tijd Toon project Toon c…" at bounding box center [250, 279] width 300 height 180
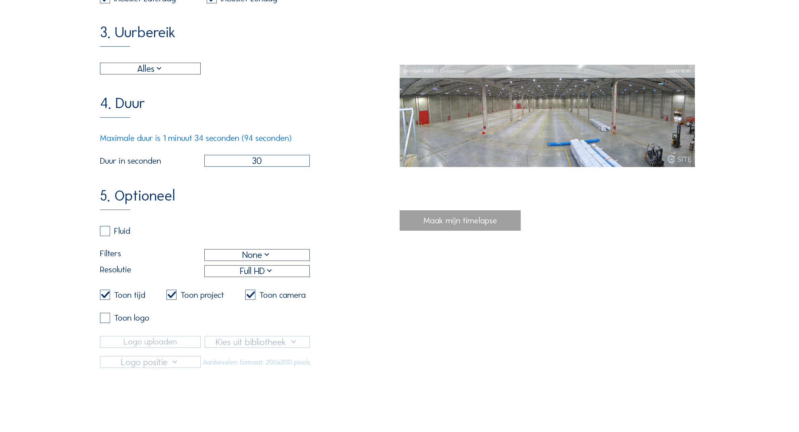
click at [453, 230] on div "Maak mijn timelapse" at bounding box center [459, 220] width 121 height 20
click at [469, 219] on div "Maak mijn timelapse" at bounding box center [459, 220] width 121 height 20
click at [352, 263] on div "5. Optioneel Fluid Filters None Resolutie Full HD Toon tijd Toon project Toon c…" at bounding box center [250, 279] width 300 height 180
click at [405, 292] on div "1. Algemeen Katoen Natie / Beringen ASRS Composition 2. Datum 23/09/2025 11:35 …" at bounding box center [399, 102] width 599 height 532
drag, startPoint x: 456, startPoint y: 315, endPoint x: 480, endPoint y: 327, distance: 26.6
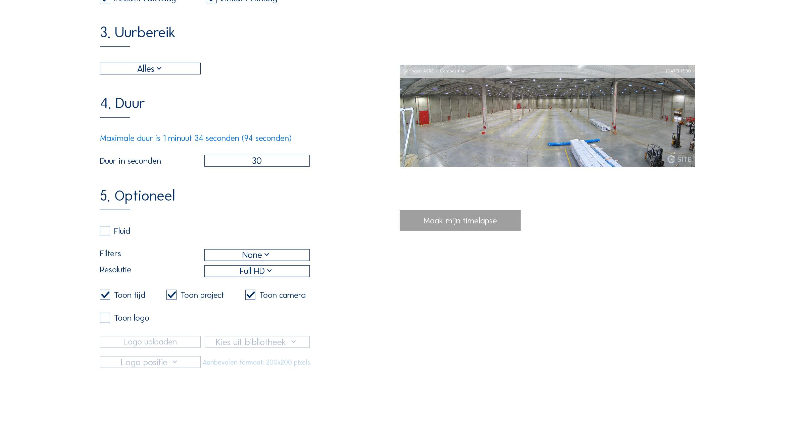
click at [457, 315] on div "1. Algemeen Katoen Natie / Beringen ASRS Composition 2. Datum 23/09/2025 11:35 …" at bounding box center [399, 102] width 599 height 532
click at [480, 327] on div "1. Algemeen Katoen Natie / Beringen ASRS Composition 2. Datum 23/09/2025 11:35 …" at bounding box center [399, 102] width 599 height 532
click at [495, 229] on div "Maak mijn timelapse" at bounding box center [459, 220] width 121 height 20
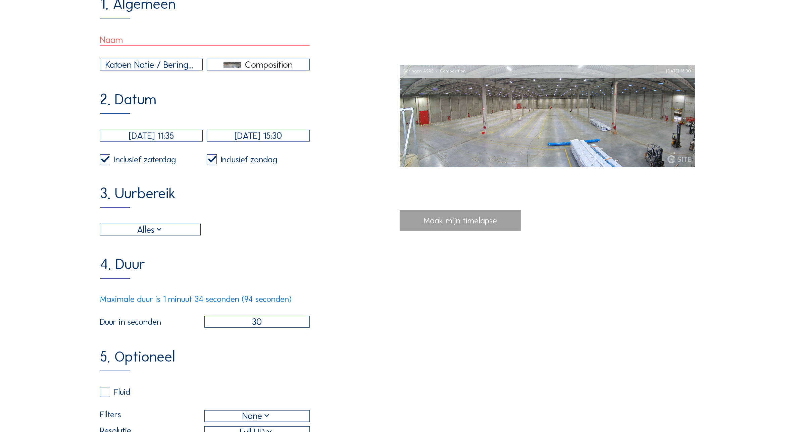
scroll to position [132, 0]
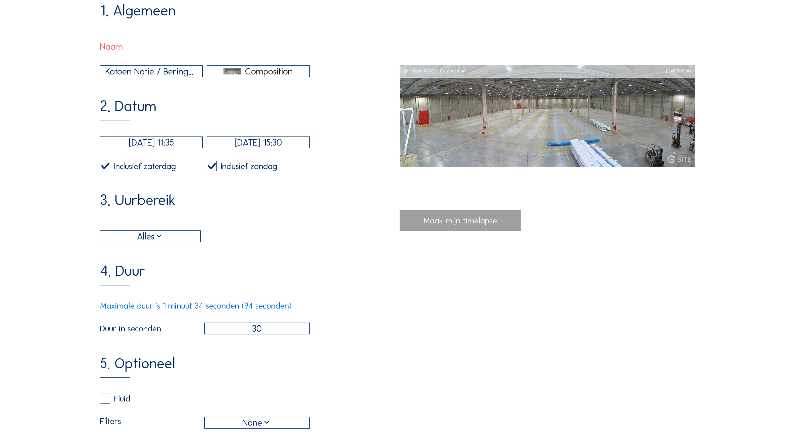
click at [167, 148] on input "23/09/2025 11:35" at bounding box center [151, 143] width 103 height 12
click at [188, 168] on icon at bounding box center [186, 167] width 11 height 11
click at [188, 168] on nav "September, 2025" at bounding box center [152, 168] width 83 height 14
click at [188, 168] on nav "October, 2025" at bounding box center [152, 168] width 83 height 14
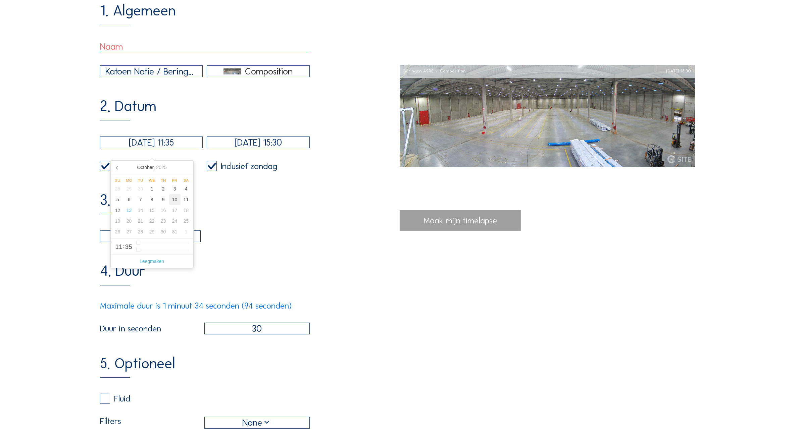
click at [174, 203] on div "10" at bounding box center [174, 199] width 11 height 11
type input "10/10/2025 11:35"
type input "9"
click at [346, 253] on div "1. Algemeen Katoen Natie / Beringen ASRS Composition 2. Datum 10/10/2025 11:35 …" at bounding box center [250, 269] width 300 height 532
click at [289, 334] on input "9" at bounding box center [256, 329] width 105 height 12
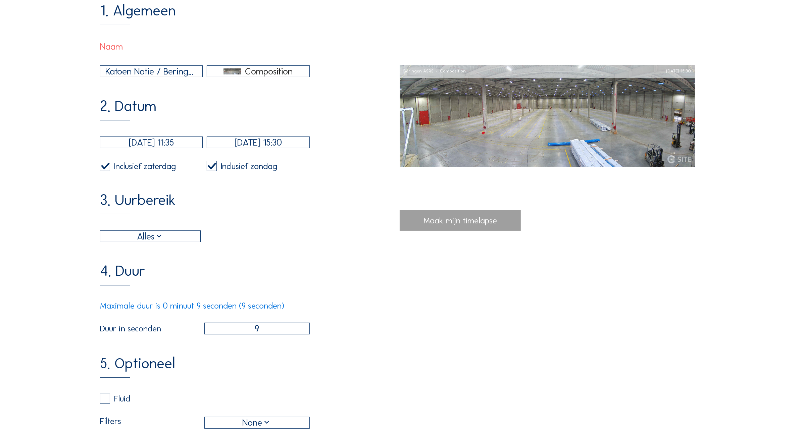
click at [409, 339] on div "1. Algemeen Katoen Natie / Beringen ASRS Composition 2. Datum 10/10/2025 11:35 …" at bounding box center [399, 269] width 599 height 532
click at [452, 353] on div "1. Algemeen Katoen Natie / Beringen ASRS Composition 2. Datum 10/10/2025 11:35 …" at bounding box center [399, 269] width 599 height 532
click at [450, 223] on div "Maak mijn timelapse" at bounding box center [459, 220] width 121 height 20
click at [251, 74] on div "Composition" at bounding box center [269, 71] width 48 height 6
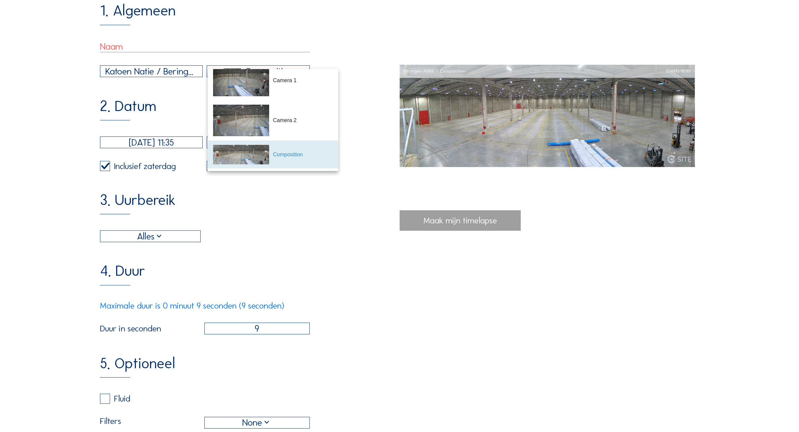
click at [284, 155] on div "Composition" at bounding box center [303, 155] width 60 height 8
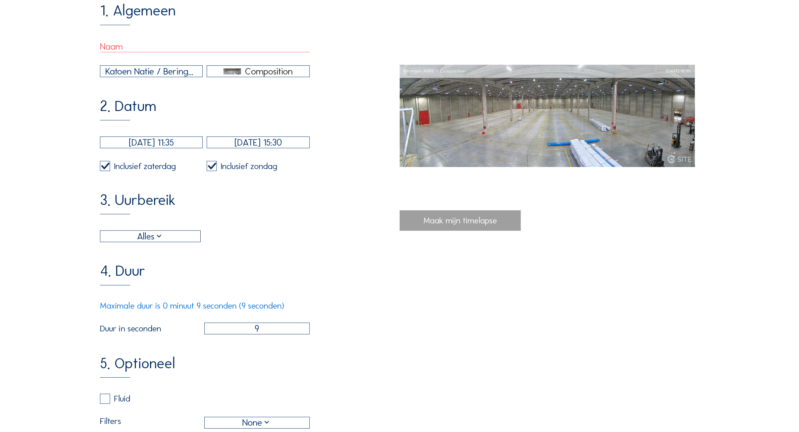
click at [175, 74] on div "Katoen Natie / Beringen ASRS" at bounding box center [151, 71] width 92 height 14
click at [190, 81] on div "Katoen Natie / Beringen ASRS" at bounding box center [151, 79] width 91 height 6
click at [316, 240] on div "3. Uurbereik Alles 06:00 Van 18:00 Tot" at bounding box center [250, 217] width 300 height 49
click at [212, 171] on label at bounding box center [212, 166] width 10 height 10
click at [211, 168] on input "checkbox" at bounding box center [209, 166] width 4 height 4
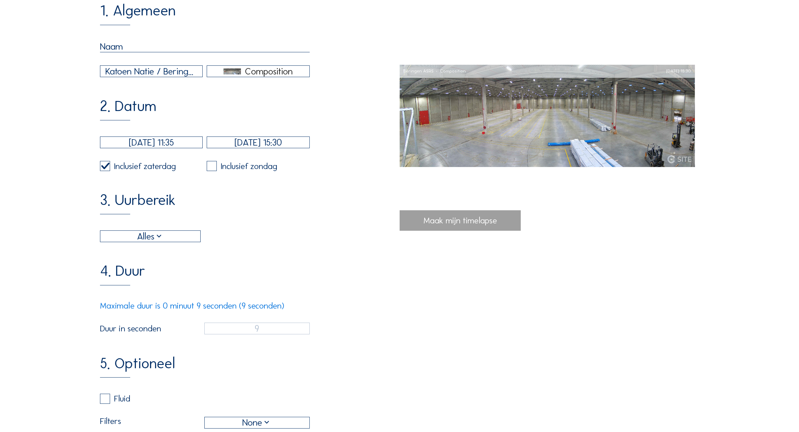
click at [212, 171] on label at bounding box center [212, 166] width 10 height 10
click at [211, 168] on input "checkbox" at bounding box center [209, 166] width 4 height 4
checkbox input "true"
click at [152, 243] on div "Alles" at bounding box center [150, 236] width 27 height 14
click at [155, 252] on div "Automatisch daglicht" at bounding box center [150, 250] width 89 height 6
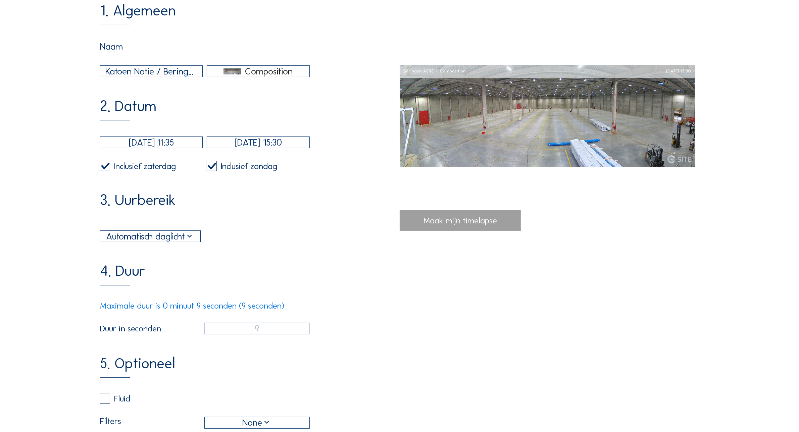
click at [157, 234] on div "3. Uurbereik Automatisch daglicht 06:00 Van 18:00 Tot" at bounding box center [250, 217] width 300 height 49
click at [158, 243] on div "Automatisch daglicht" at bounding box center [150, 236] width 88 height 14
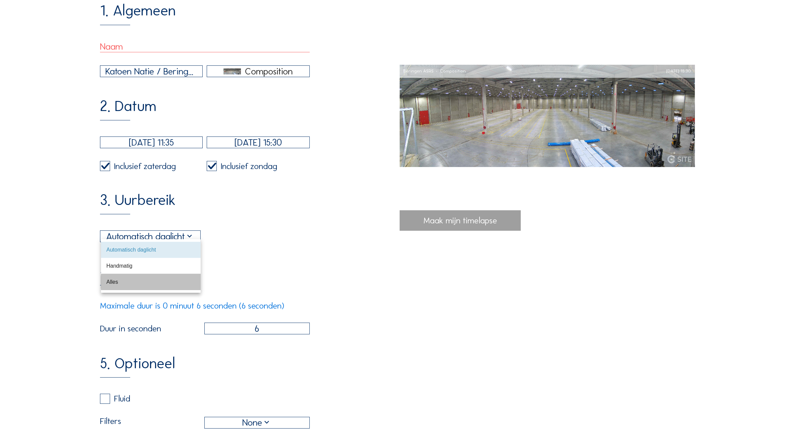
click at [116, 282] on div "Alles" at bounding box center [150, 282] width 89 height 6
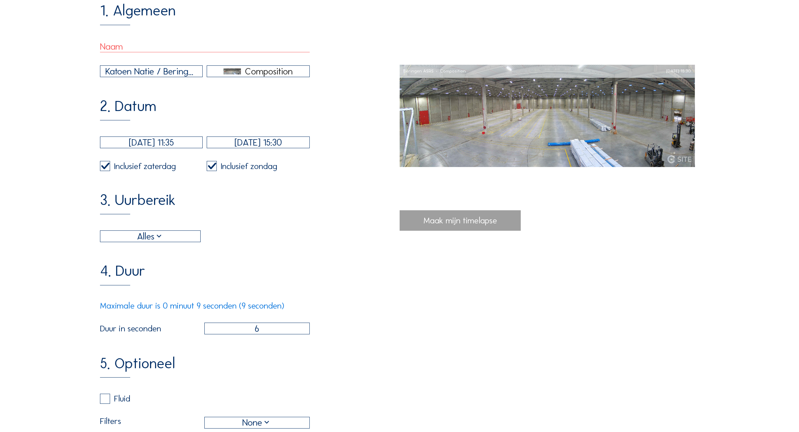
click at [421, 364] on div "1. Algemeen Katoen Natie / Beringen ASRS Composition 2. Datum 10/10/2025 11:35 …" at bounding box center [399, 269] width 599 height 532
click at [293, 349] on div "1. Algemeen Katoen Natie / Beringen ASRS Composition 2. Datum 10/10/2025 11:35 …" at bounding box center [250, 269] width 300 height 532
click at [267, 334] on input "6" at bounding box center [256, 329] width 105 height 12
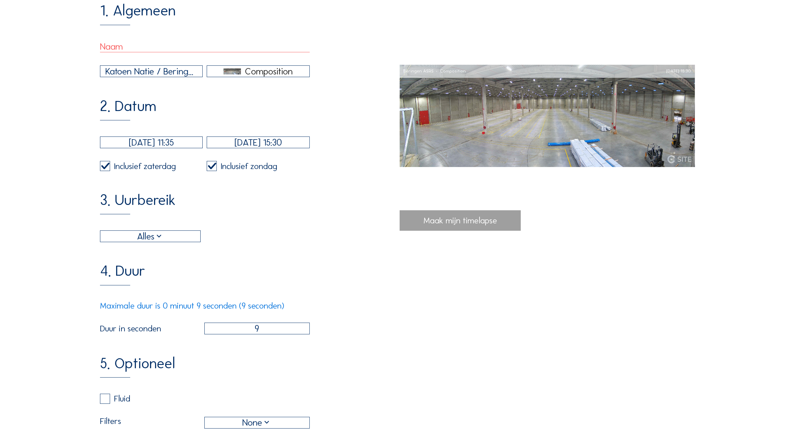
type input "9"
click at [364, 368] on div "1. Algemeen Katoen Natie / Beringen ASRS Composition 2. Datum 10/10/2025 11:35 …" at bounding box center [250, 269] width 300 height 532
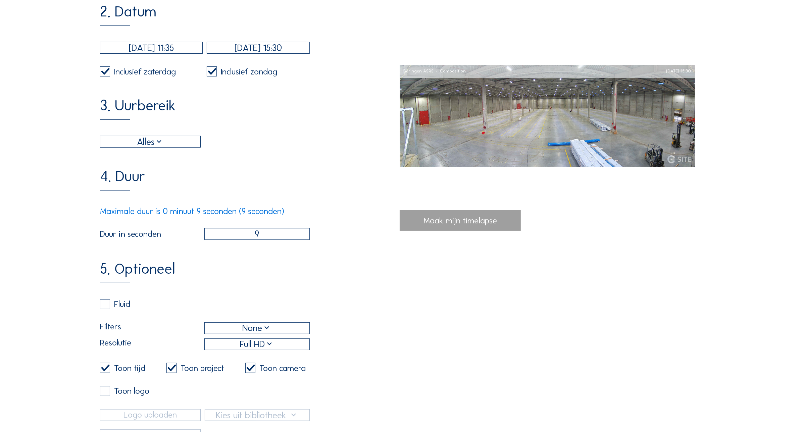
scroll to position [258, 0]
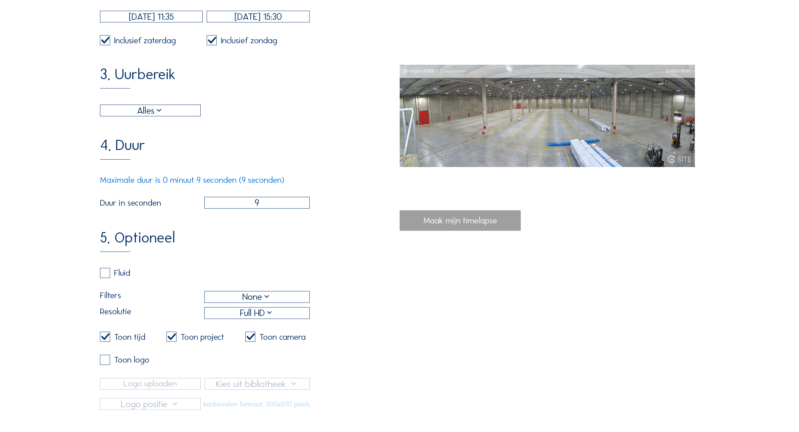
click at [110, 278] on label at bounding box center [105, 273] width 10 height 10
click at [104, 275] on input "checkbox" at bounding box center [102, 273] width 4 height 4
checkbox input "true"
checkbox input "false"
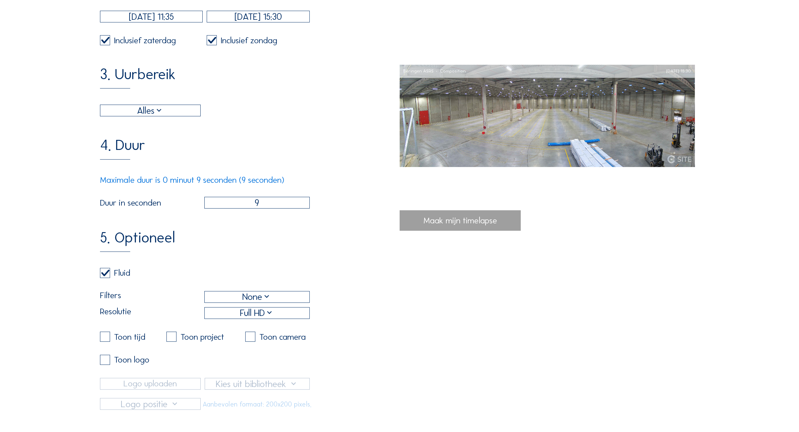
checkbox input "false"
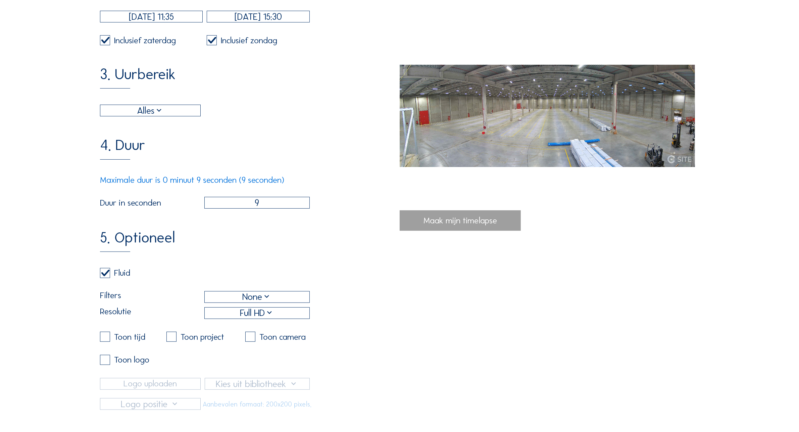
click at [109, 278] on label at bounding box center [105, 273] width 10 height 10
click at [104, 275] on input "checkbox" at bounding box center [102, 273] width 4 height 4
checkbox input "false"
checkbox input "true"
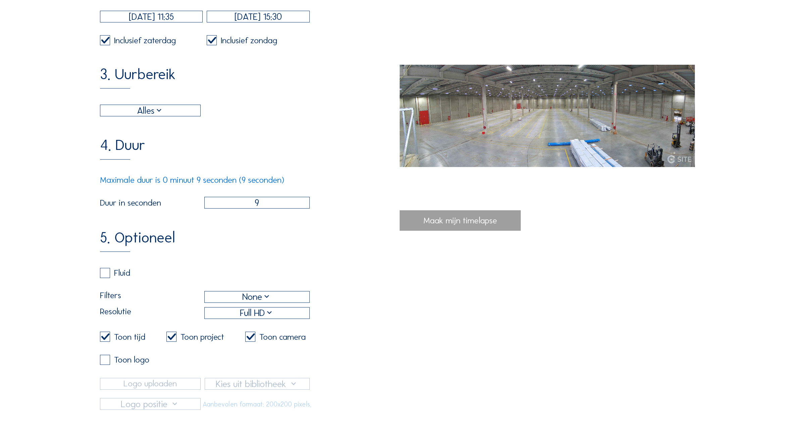
checkbox input "true"
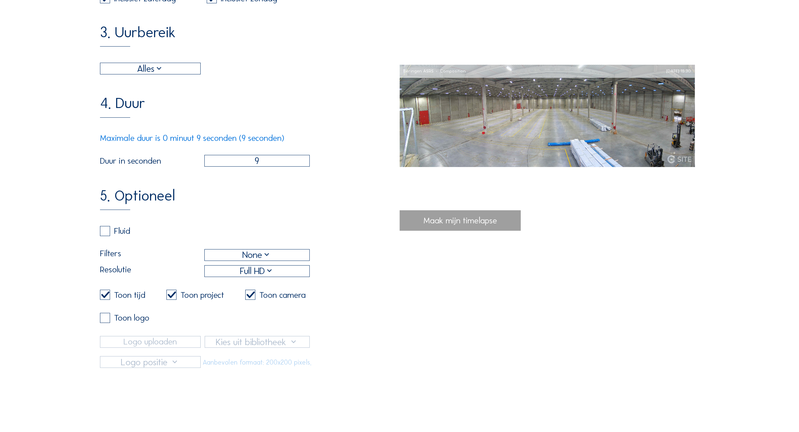
scroll to position [341, 0]
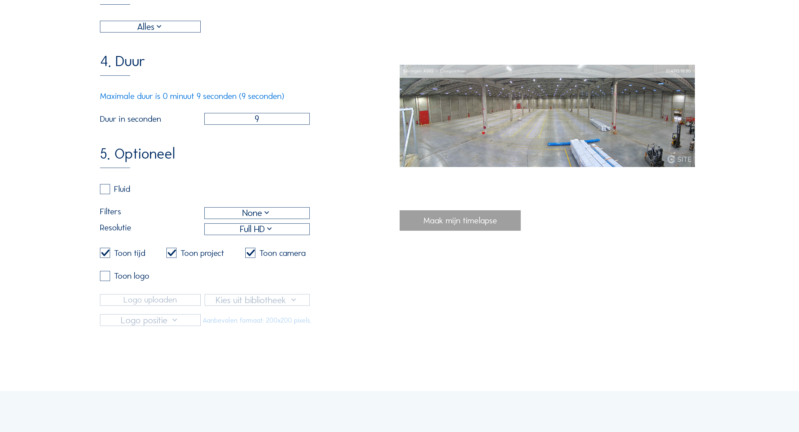
click at [252, 316] on div "Logo uploaden attach_file Aanbevolen formaat: 200x200 pixels." at bounding box center [205, 310] width 210 height 32
click at [316, 355] on div "Camera's Timelapses Mijn C-Site Dagelijks Wekelijks Maandelijks Begin tot nu Ti…" at bounding box center [399, 196] width 799 height 1074
drag, startPoint x: 464, startPoint y: 308, endPoint x: 472, endPoint y: 254, distance: 53.9
click at [464, 307] on div "1. Algemeen Katoen Natie / Beringen ASRS Composition 2. Datum 10/10/2025 11:35 …" at bounding box center [399, 60] width 599 height 532
click at [475, 231] on div "Maak mijn timelapse" at bounding box center [459, 220] width 121 height 20
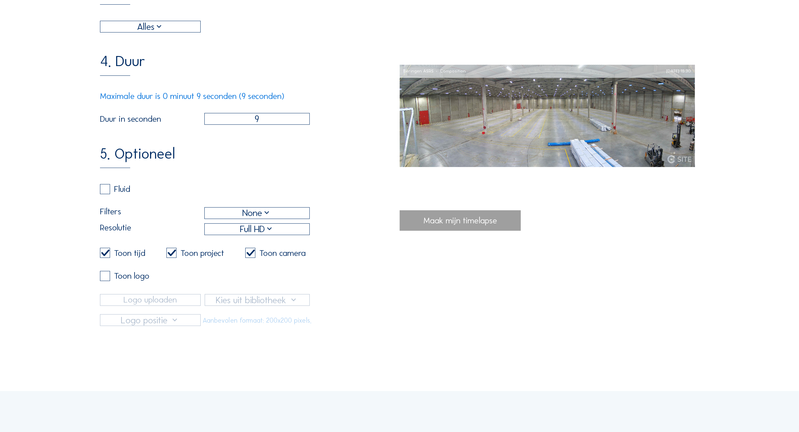
click at [476, 231] on div "Maak mijn timelapse" at bounding box center [459, 220] width 121 height 20
click at [480, 225] on div "Maak mijn timelapse" at bounding box center [459, 220] width 121 height 20
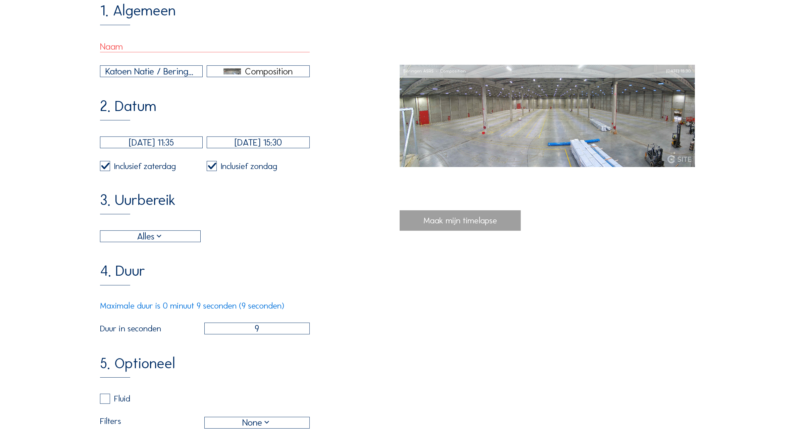
click at [581, 230] on div "Maak mijn timelapse" at bounding box center [547, 220] width 296 height 20
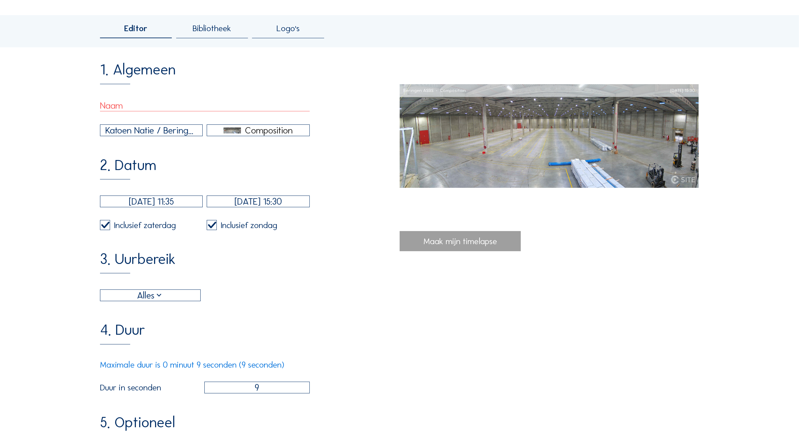
scroll to position [0, 0]
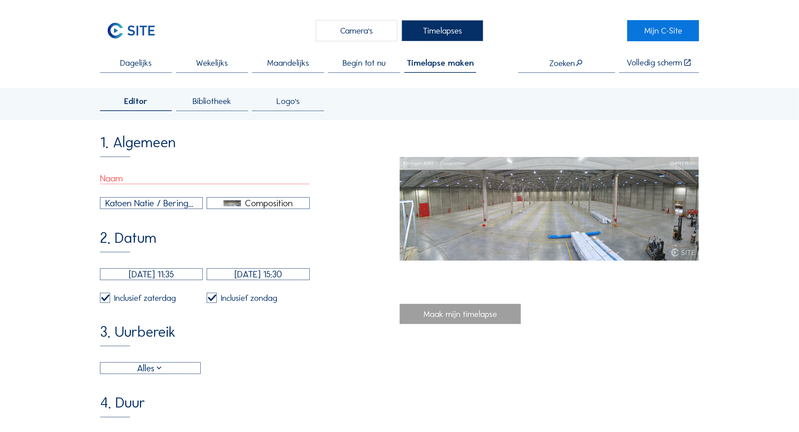
click at [456, 249] on img at bounding box center [549, 209] width 300 height 104
click at [509, 296] on div "Beringen ASRS Composition Mon 13 Oct 2025 15:30 Maak mijn timelapse" at bounding box center [549, 237] width 300 height 204
click at [216, 105] on span "Bibliotheek" at bounding box center [212, 101] width 39 height 8
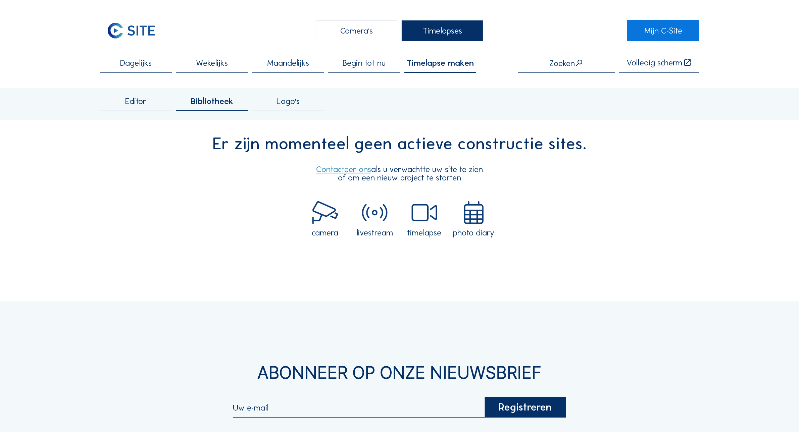
drag, startPoint x: 144, startPoint y: 107, endPoint x: 157, endPoint y: 107, distance: 13.4
click at [144, 105] on span "Editor" at bounding box center [135, 101] width 21 height 8
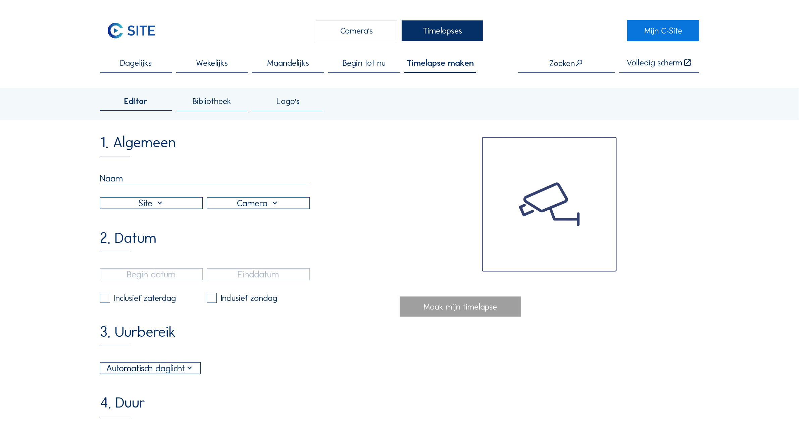
click at [145, 62] on span "Dagelijks" at bounding box center [136, 63] width 32 height 8
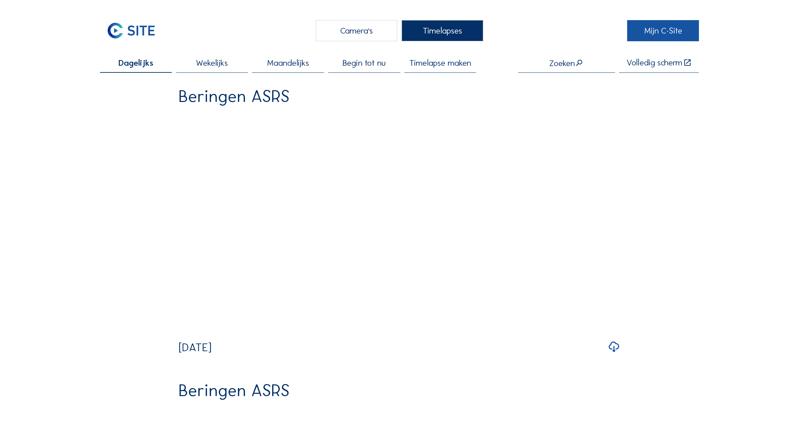
click at [635, 34] on link "Mijn C-Site" at bounding box center [663, 30] width 72 height 21
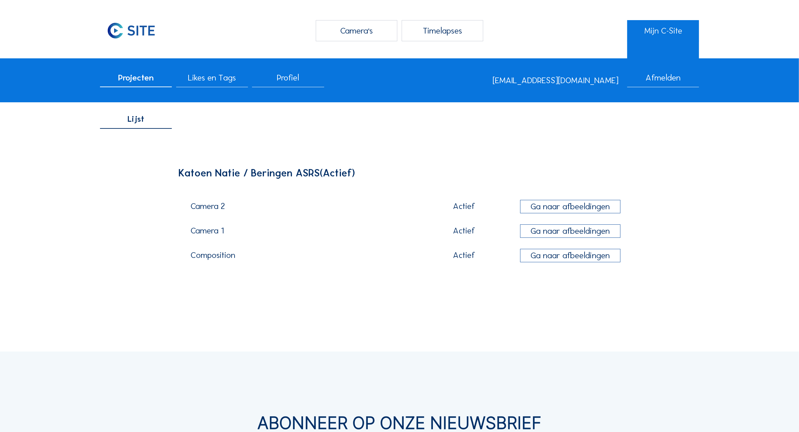
click at [585, 260] on div "Ga naar afbeeldingen" at bounding box center [570, 255] width 100 height 13
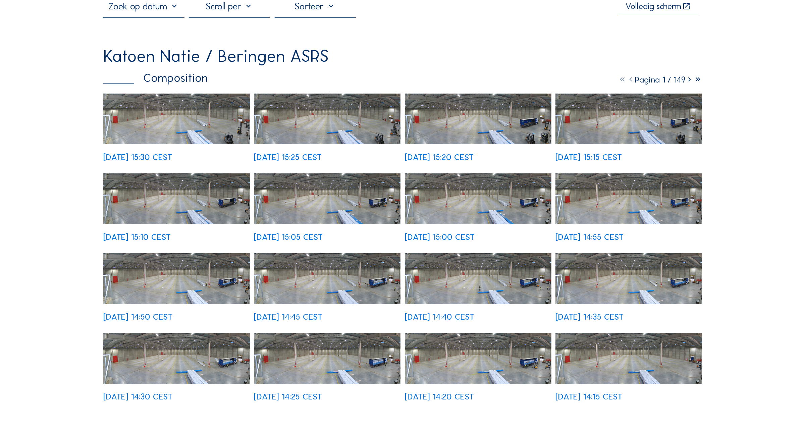
scroll to position [42, 0]
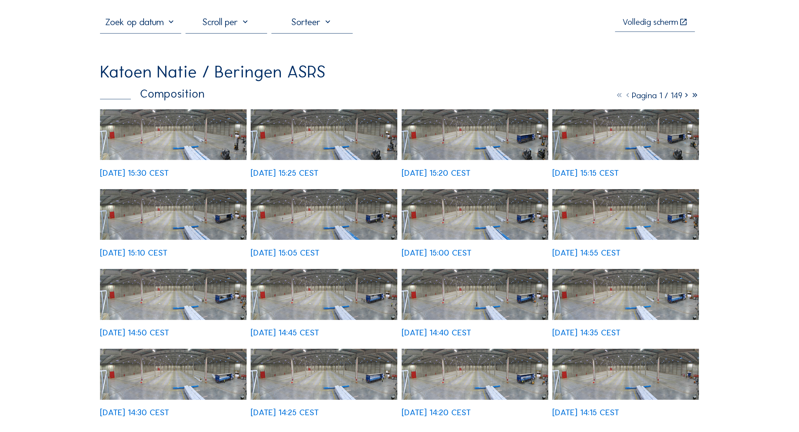
click at [188, 127] on img at bounding box center [173, 134] width 147 height 51
